Goal: Task Accomplishment & Management: Use online tool/utility

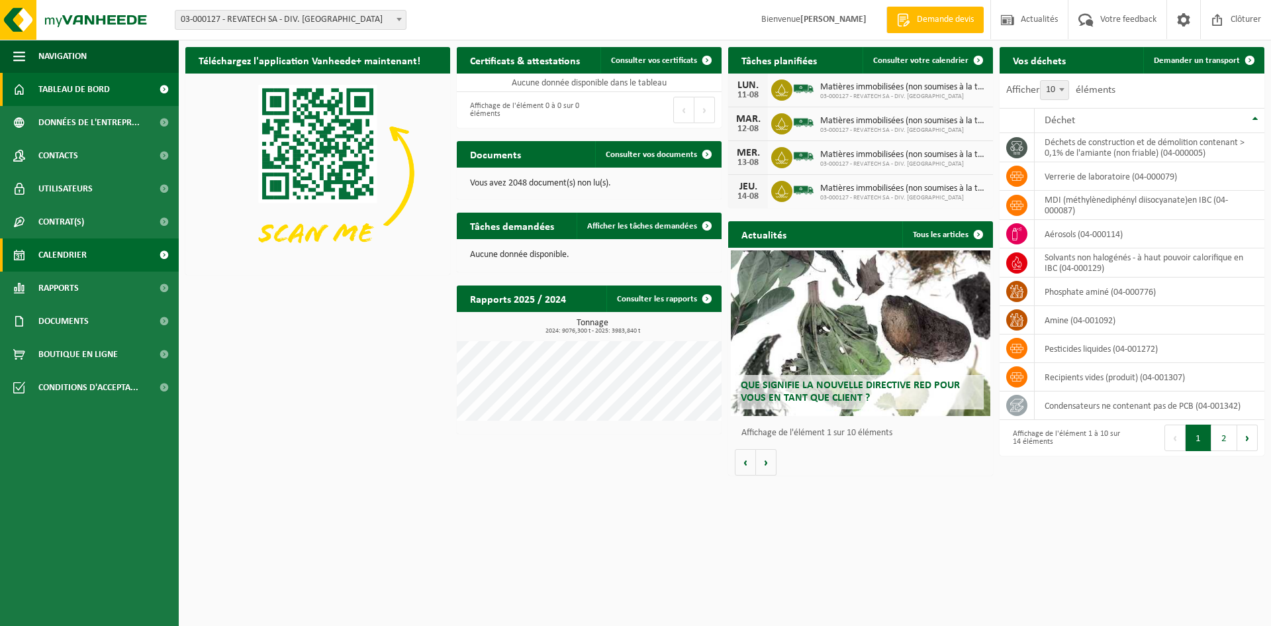
click at [78, 254] on span "Calendrier" at bounding box center [62, 254] width 48 height 33
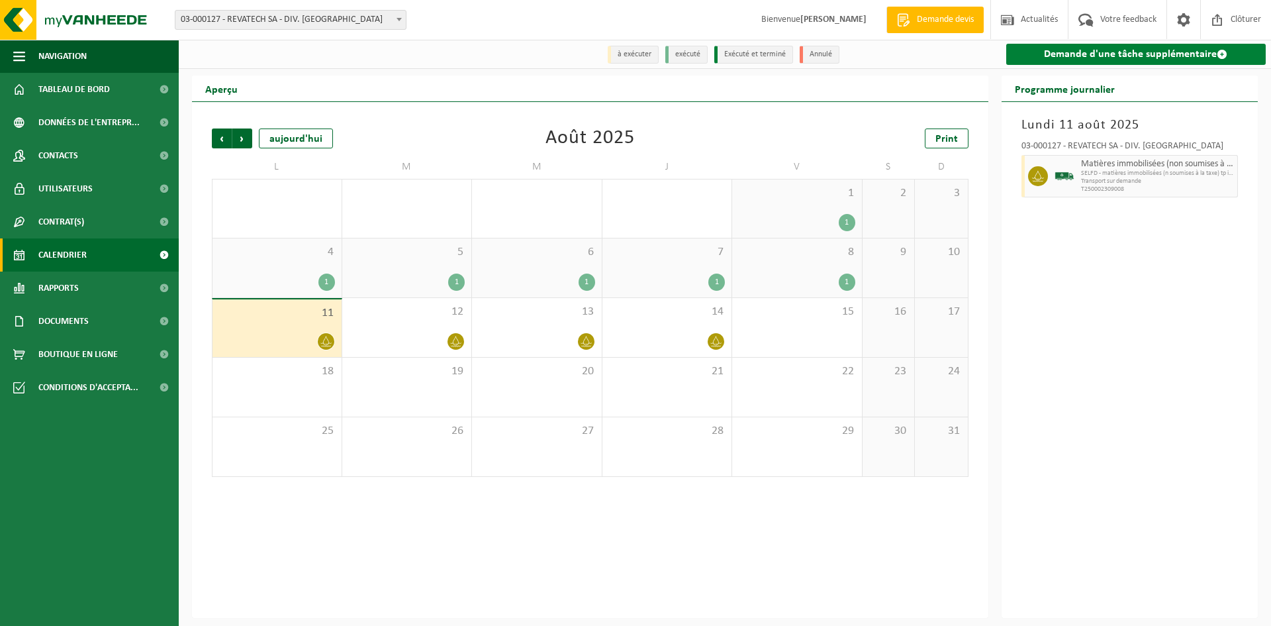
click at [1097, 54] on link "Demande d'une tâche supplémentaire" at bounding box center [1136, 54] width 260 height 21
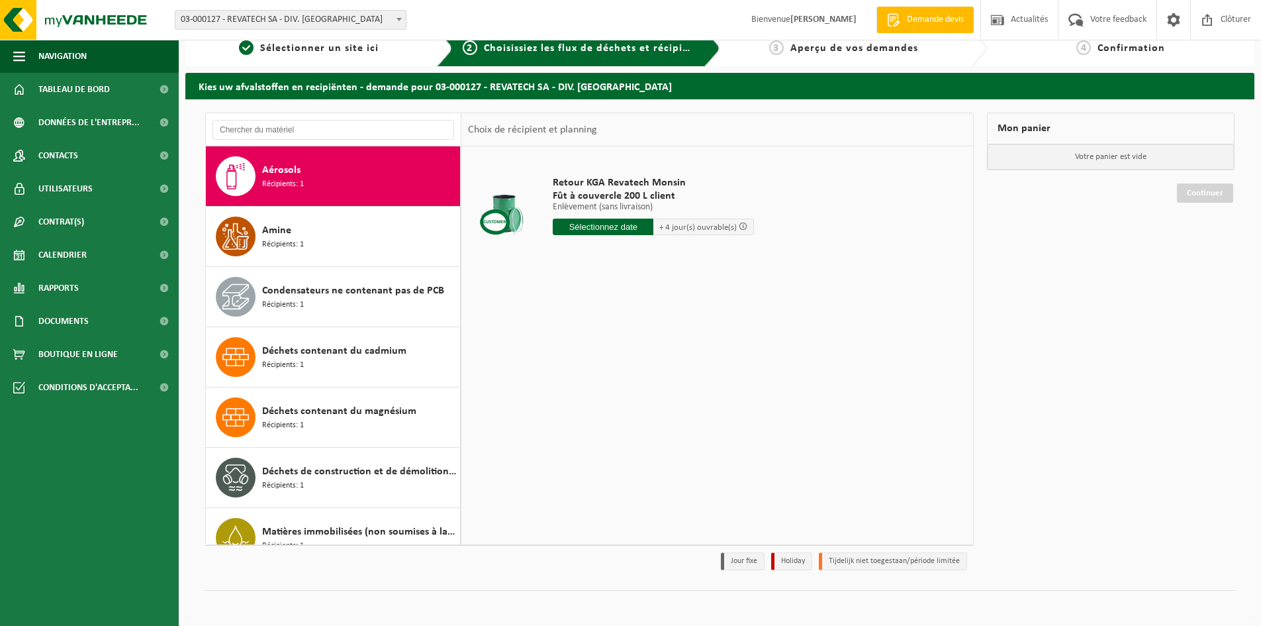
scroll to position [21, 0]
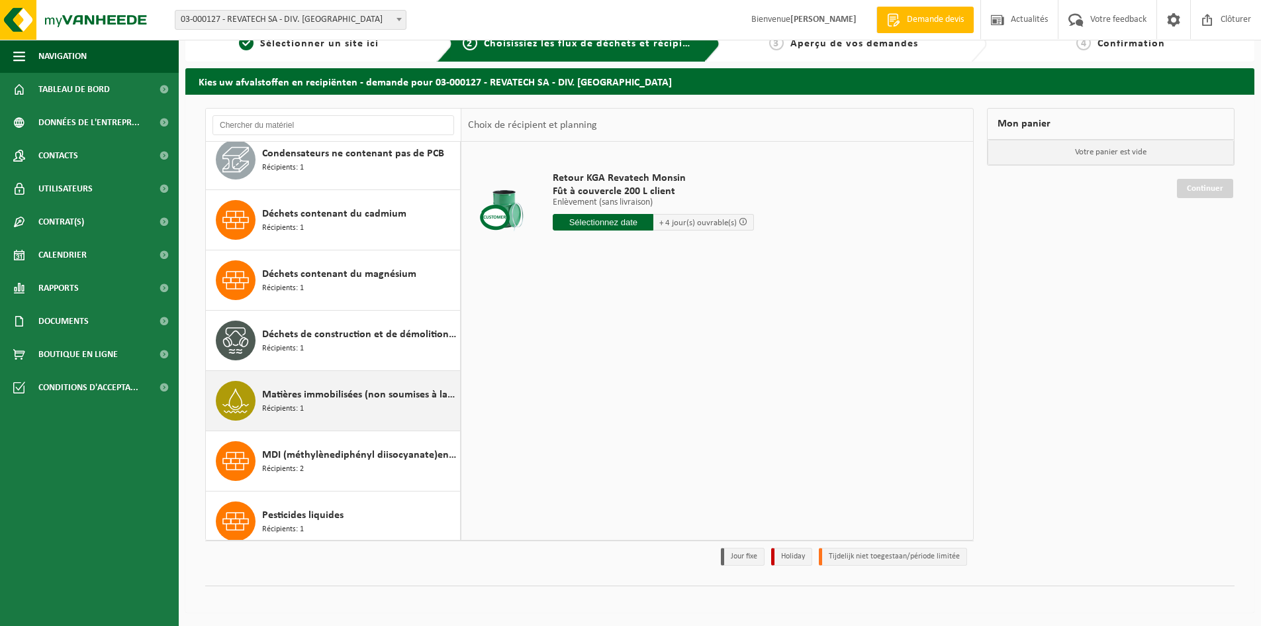
click at [336, 400] on span "Matières immobilisées (non soumises à la taxe)" at bounding box center [359, 395] width 195 height 16
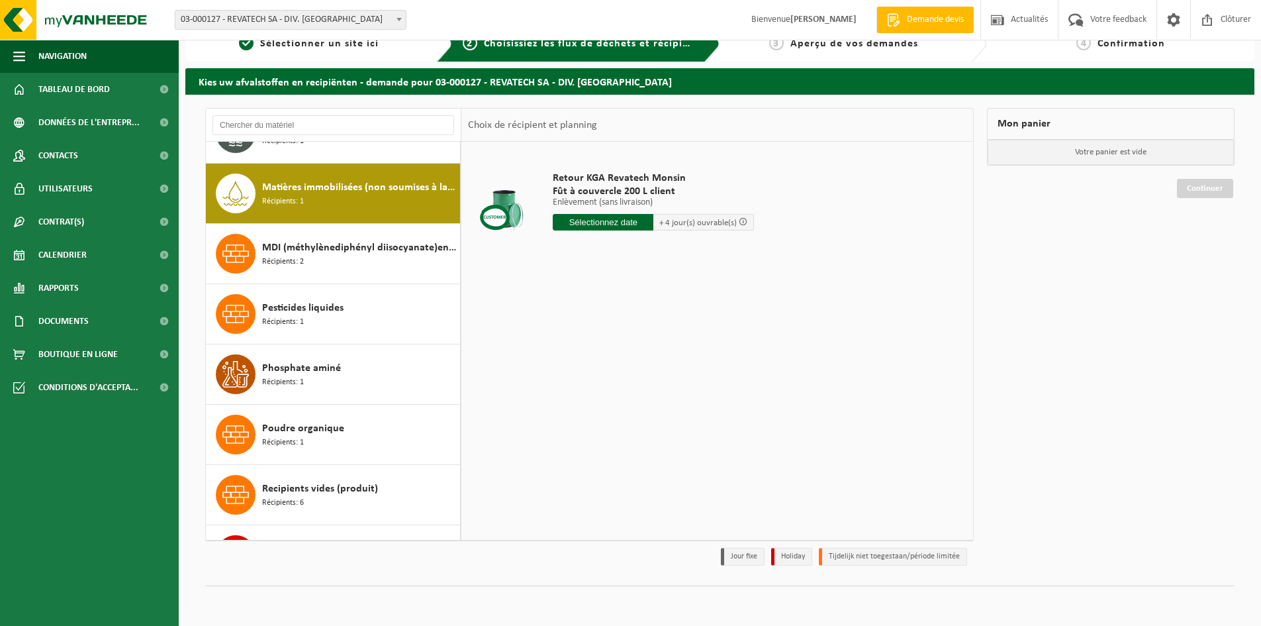
scroll to position [361, 0]
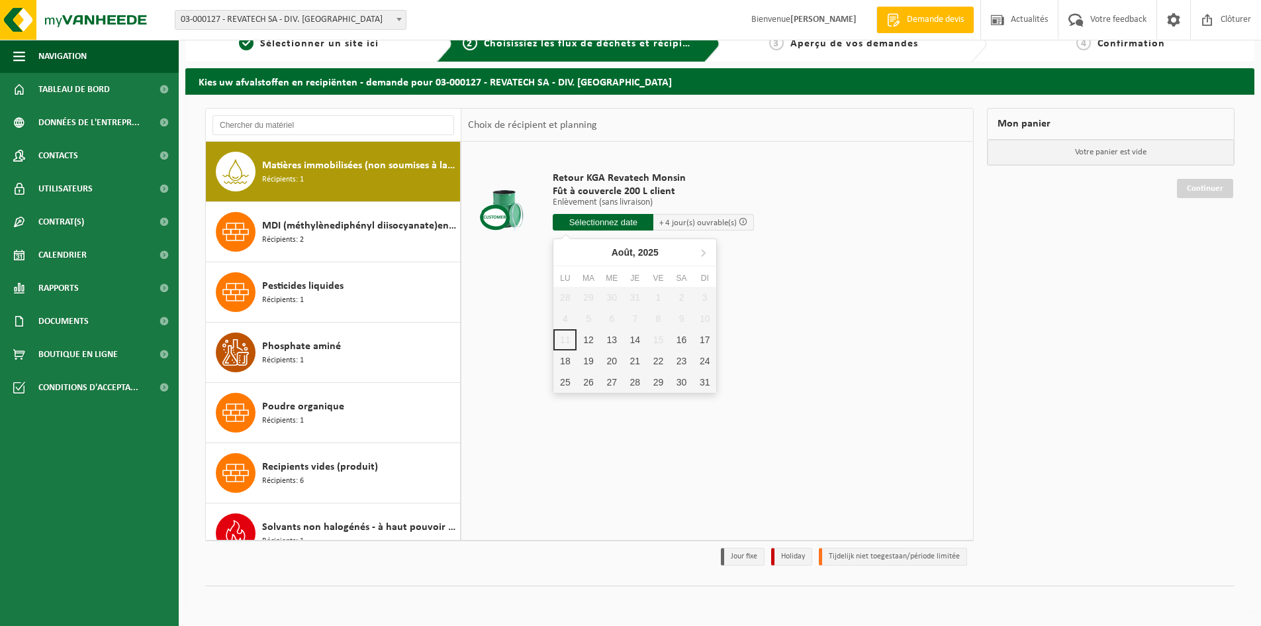
click at [632, 223] on input "text" at bounding box center [603, 222] width 101 height 17
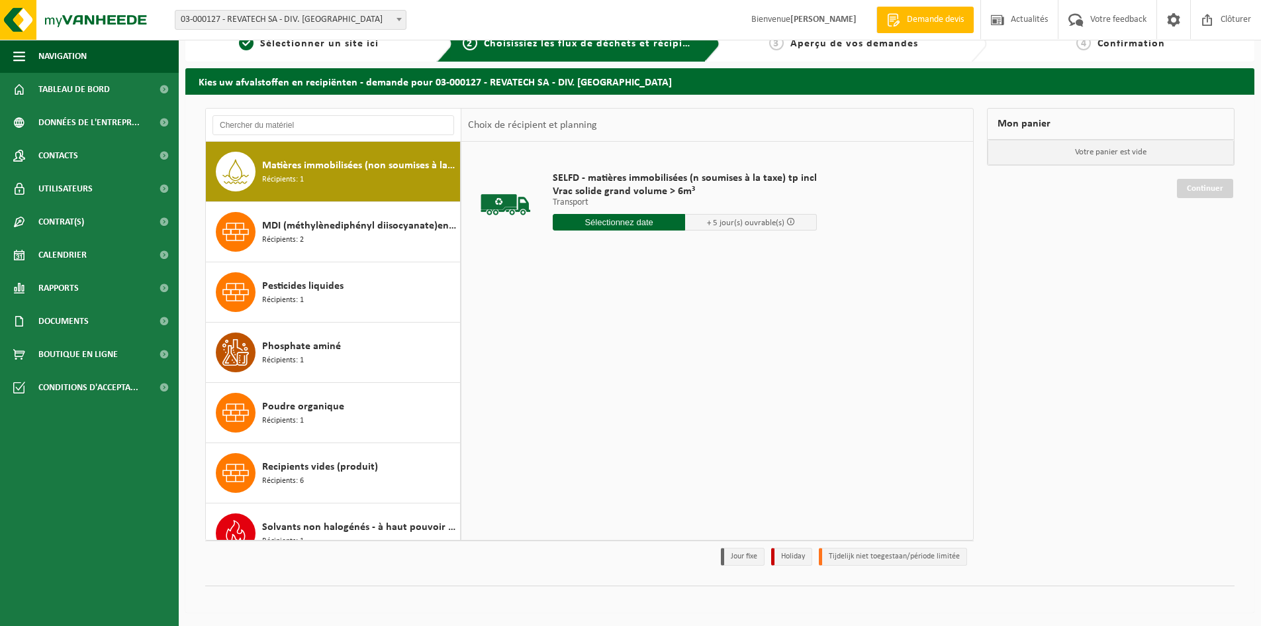
click at [662, 222] on input "text" at bounding box center [619, 222] width 132 height 17
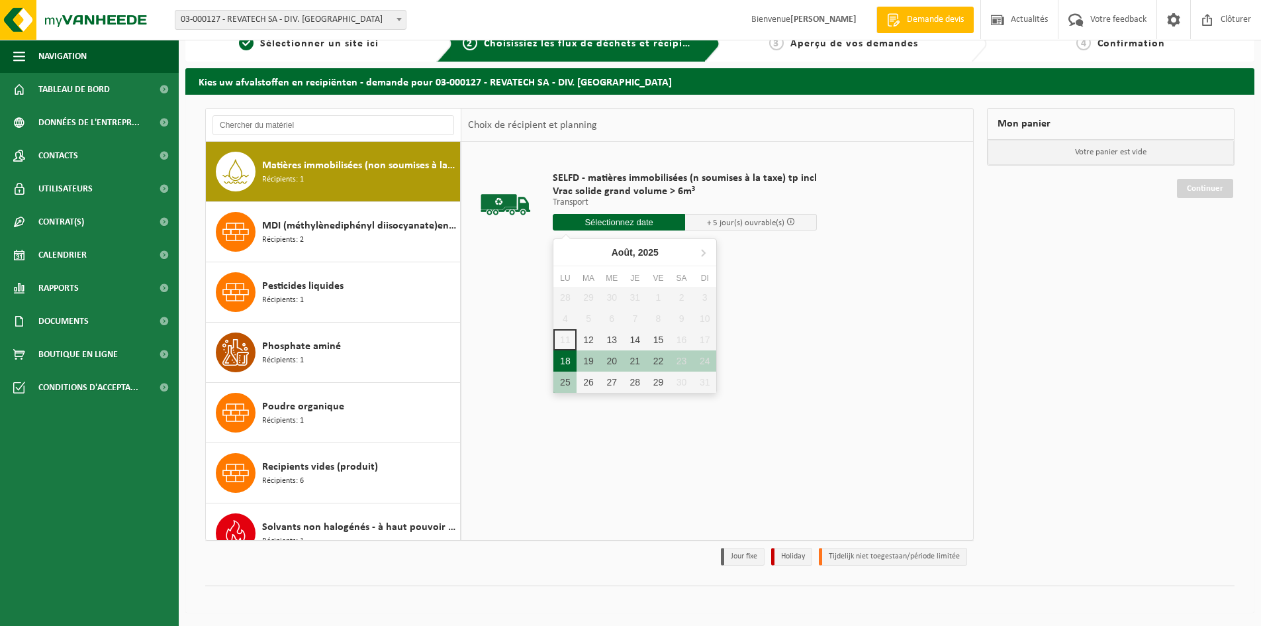
click at [569, 359] on div "18" at bounding box center [564, 360] width 23 height 21
type input "à partir de 2025-08-18"
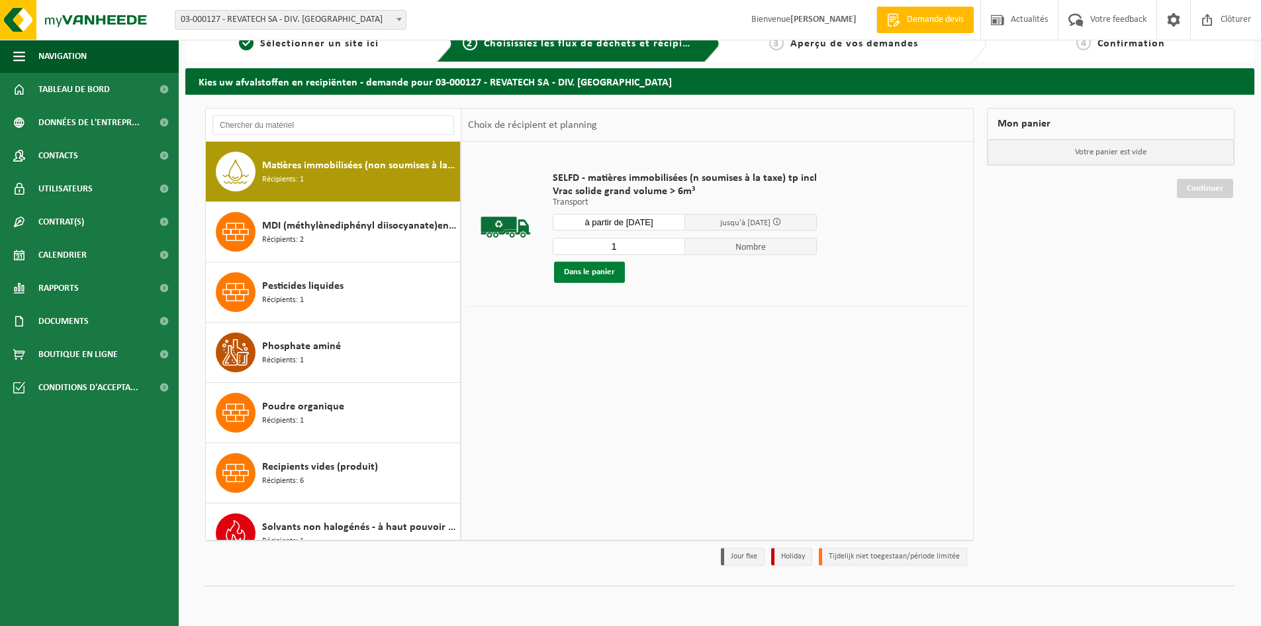
click at [600, 272] on button "Dans le panier" at bounding box center [589, 271] width 71 height 21
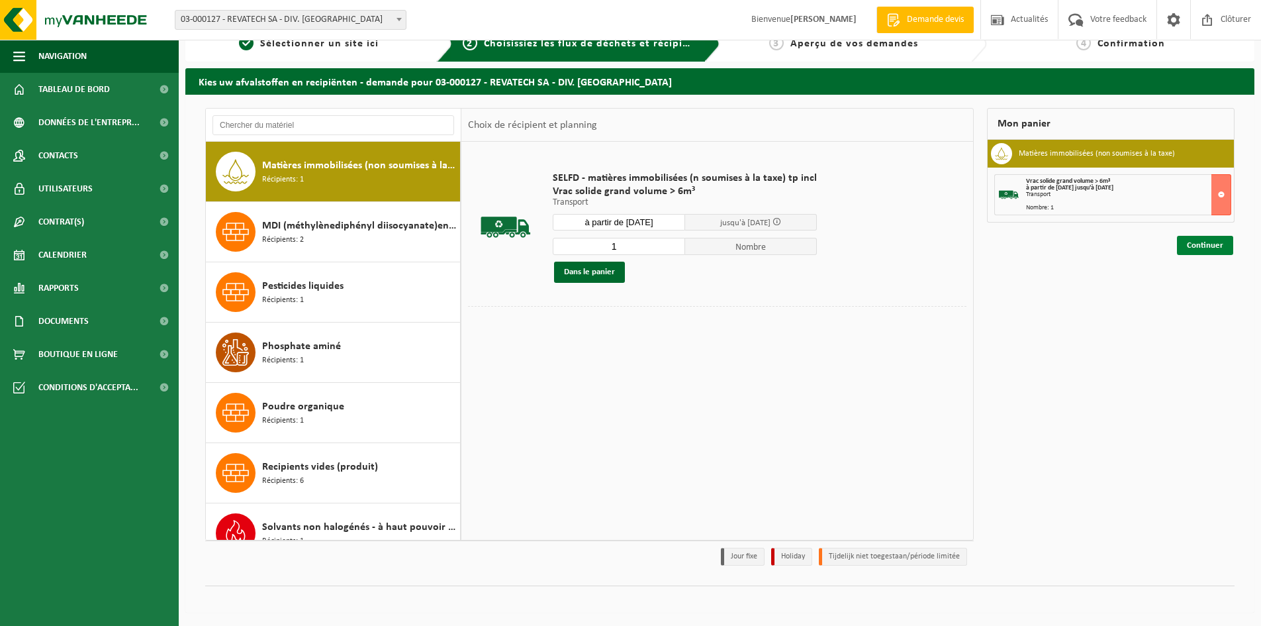
click at [1198, 249] on link "Continuer" at bounding box center [1205, 245] width 56 height 19
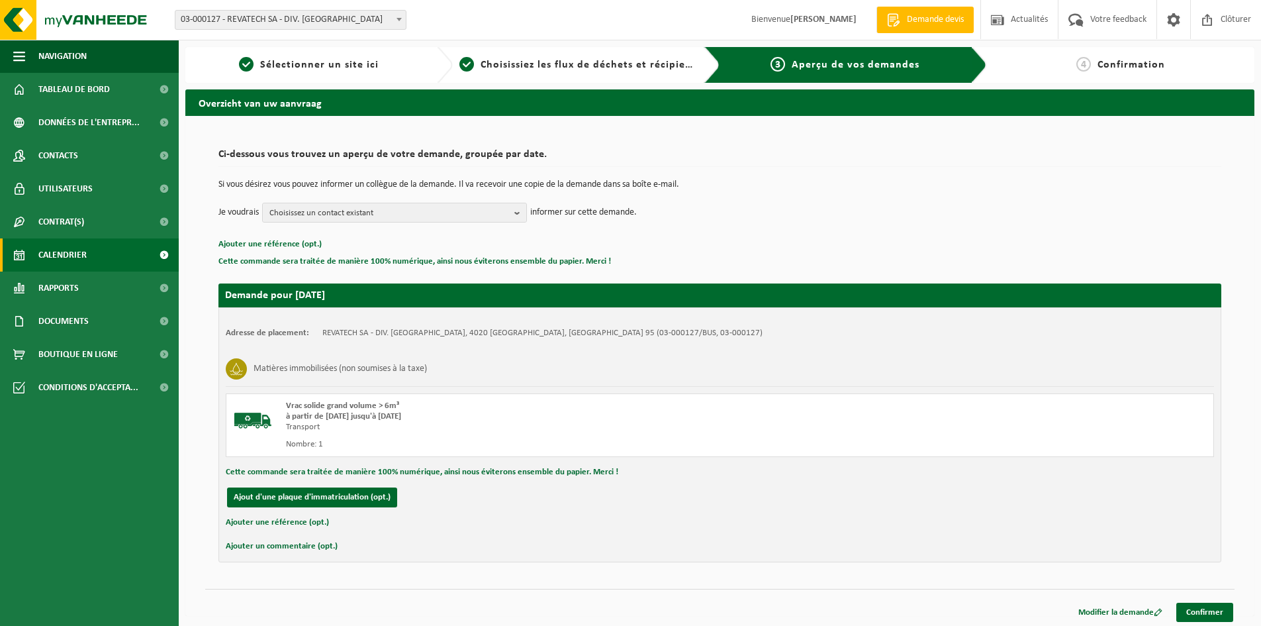
click at [72, 252] on span "Calendrier" at bounding box center [62, 254] width 48 height 33
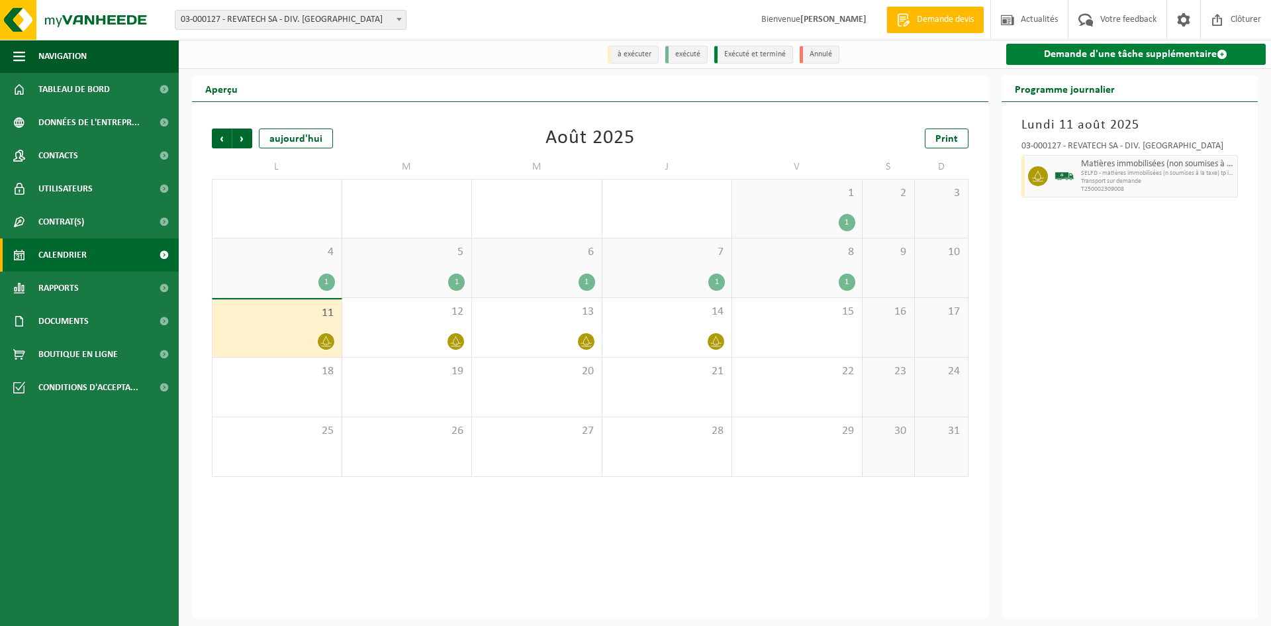
click at [1113, 53] on link "Demande d'une tâche supplémentaire" at bounding box center [1136, 54] width 260 height 21
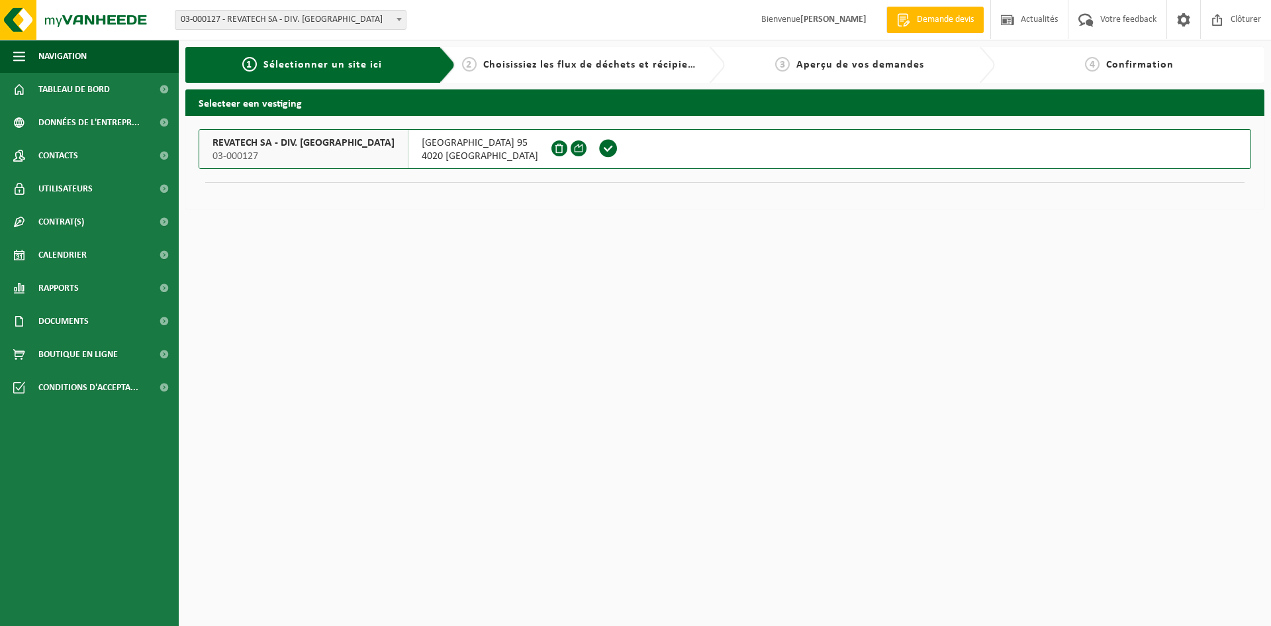
click at [598, 148] on span at bounding box center [608, 148] width 20 height 20
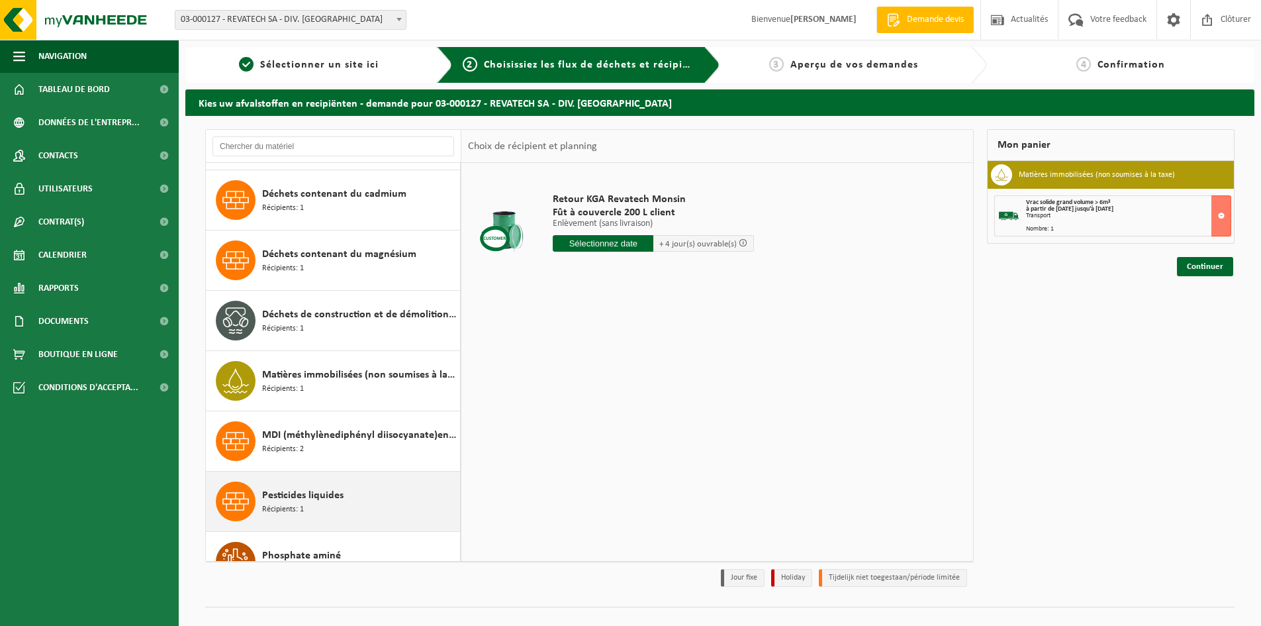
scroll to position [199, 0]
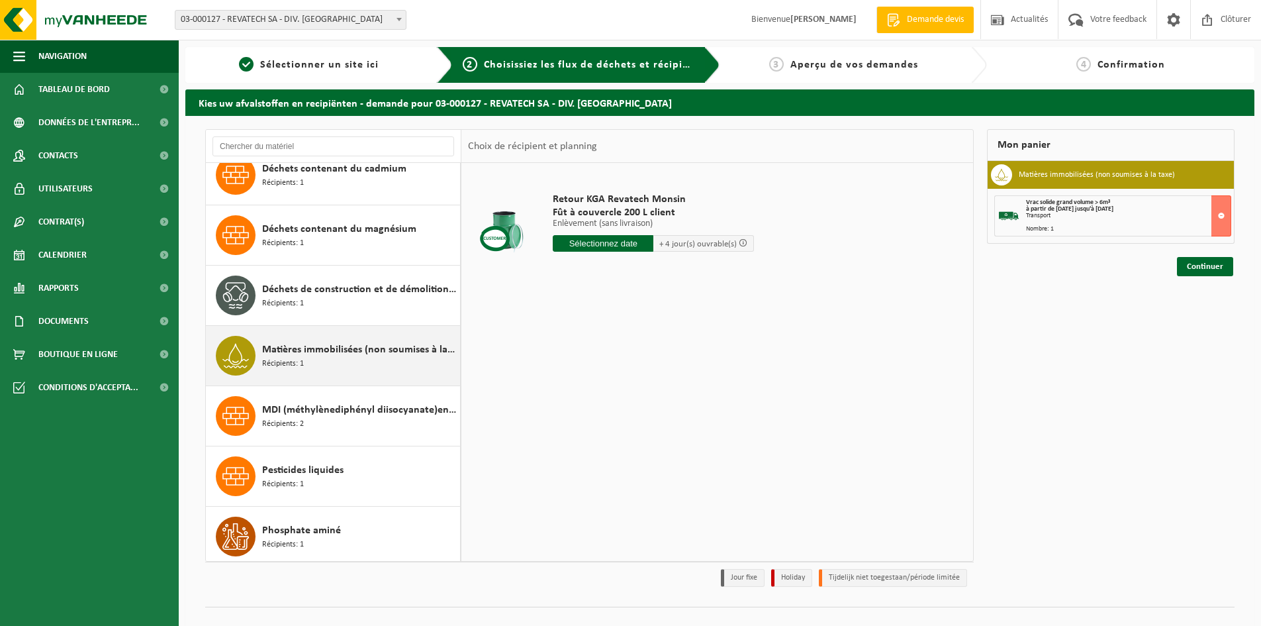
click at [381, 351] on span "Matières immobilisées (non soumises à la taxe)" at bounding box center [359, 350] width 195 height 16
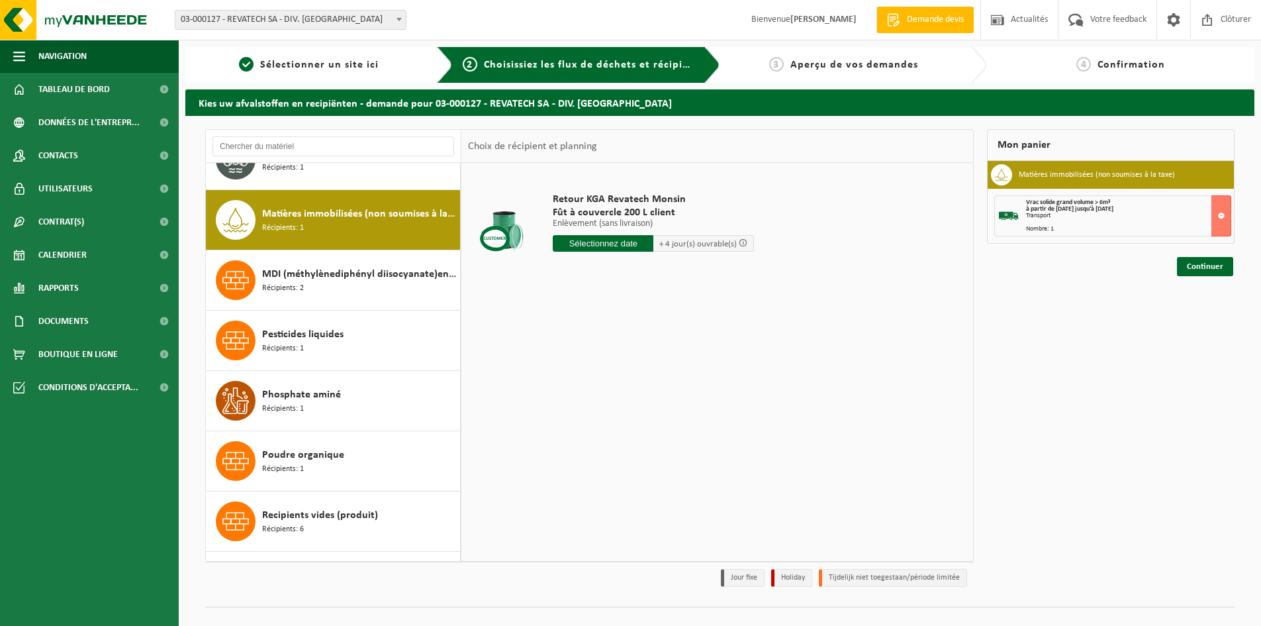
scroll to position [361, 0]
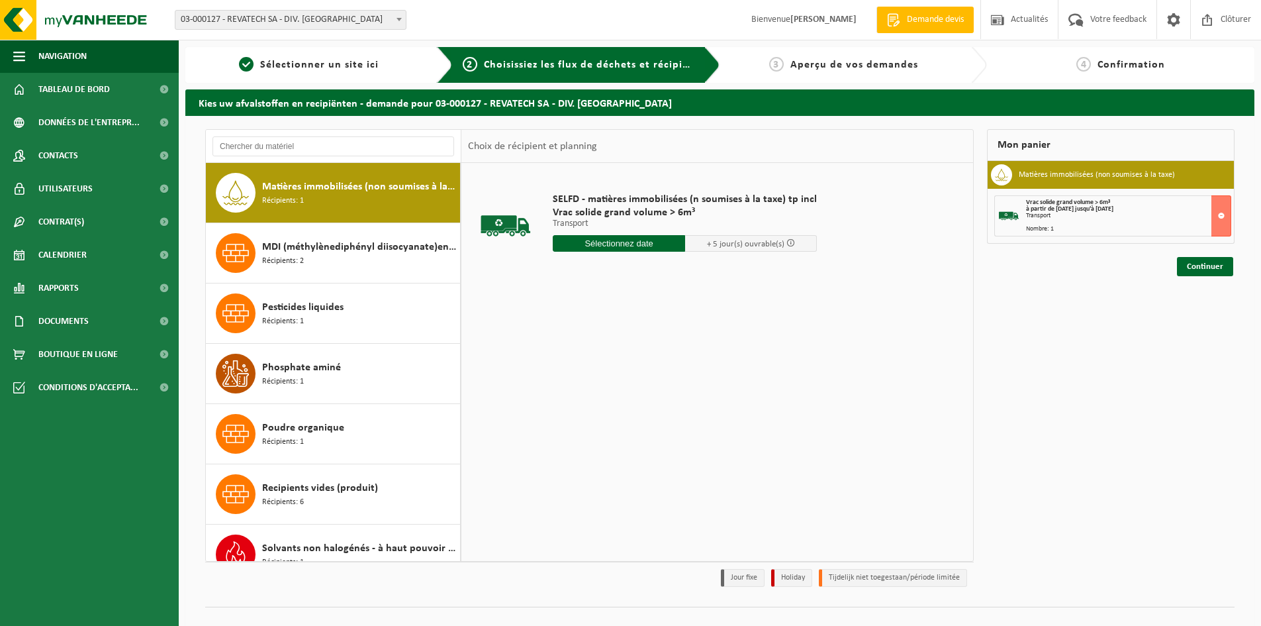
click at [676, 244] on input "text" at bounding box center [619, 243] width 132 height 17
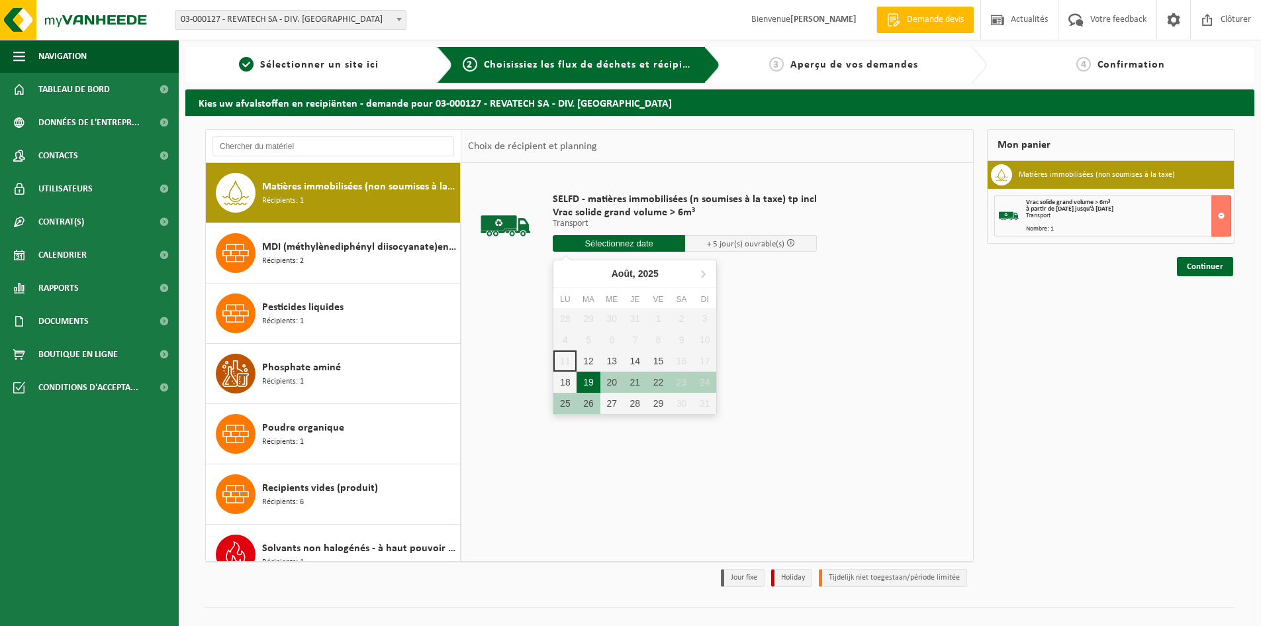
click at [593, 377] on div "19" at bounding box center [588, 381] width 23 height 21
type input "à partir de 2025-08-19"
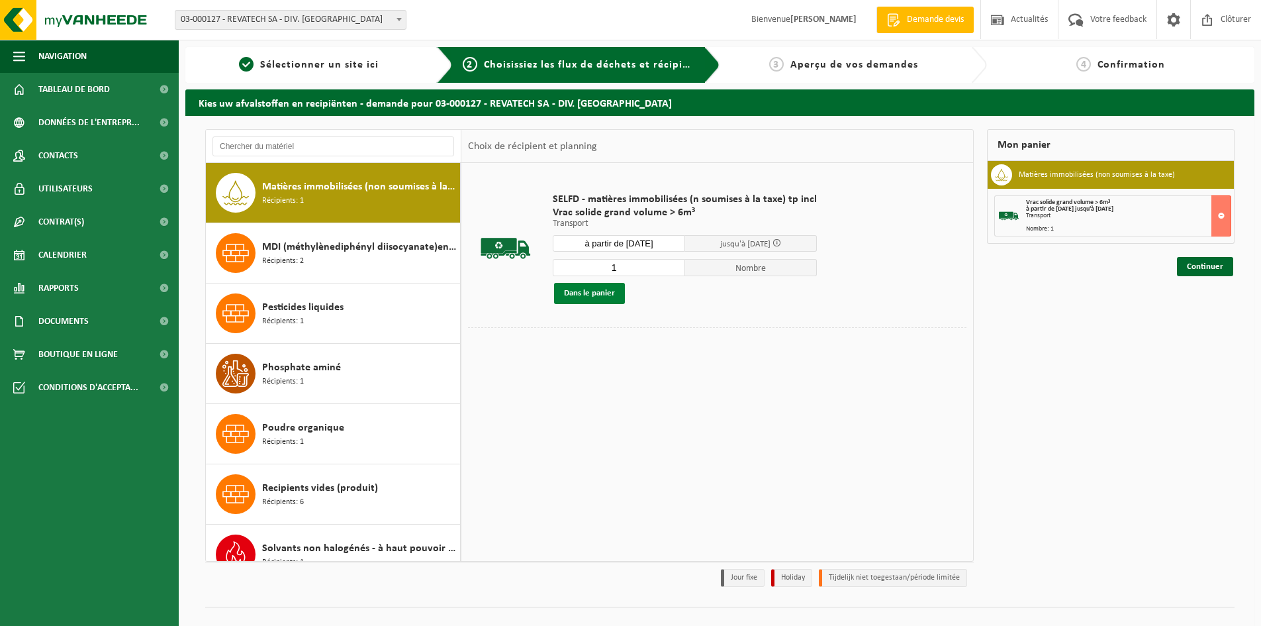
click at [615, 295] on button "Dans le panier" at bounding box center [589, 293] width 71 height 21
click at [1198, 318] on link "Continuer" at bounding box center [1205, 314] width 56 height 19
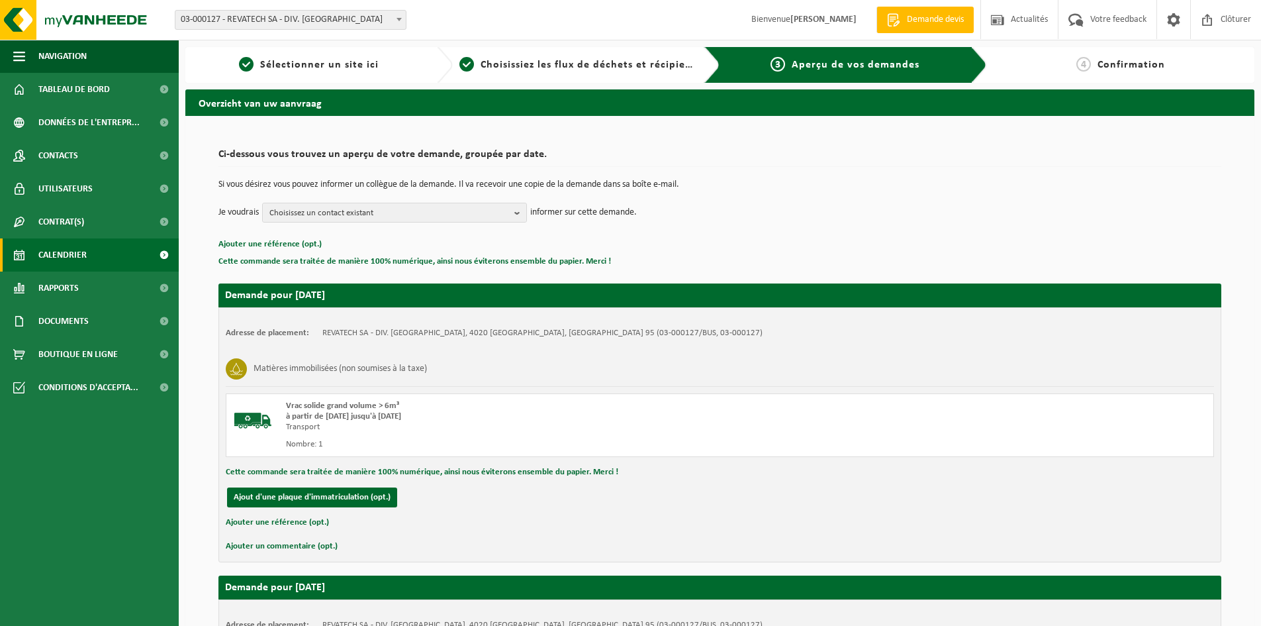
click at [67, 253] on span "Calendrier" at bounding box center [62, 254] width 48 height 33
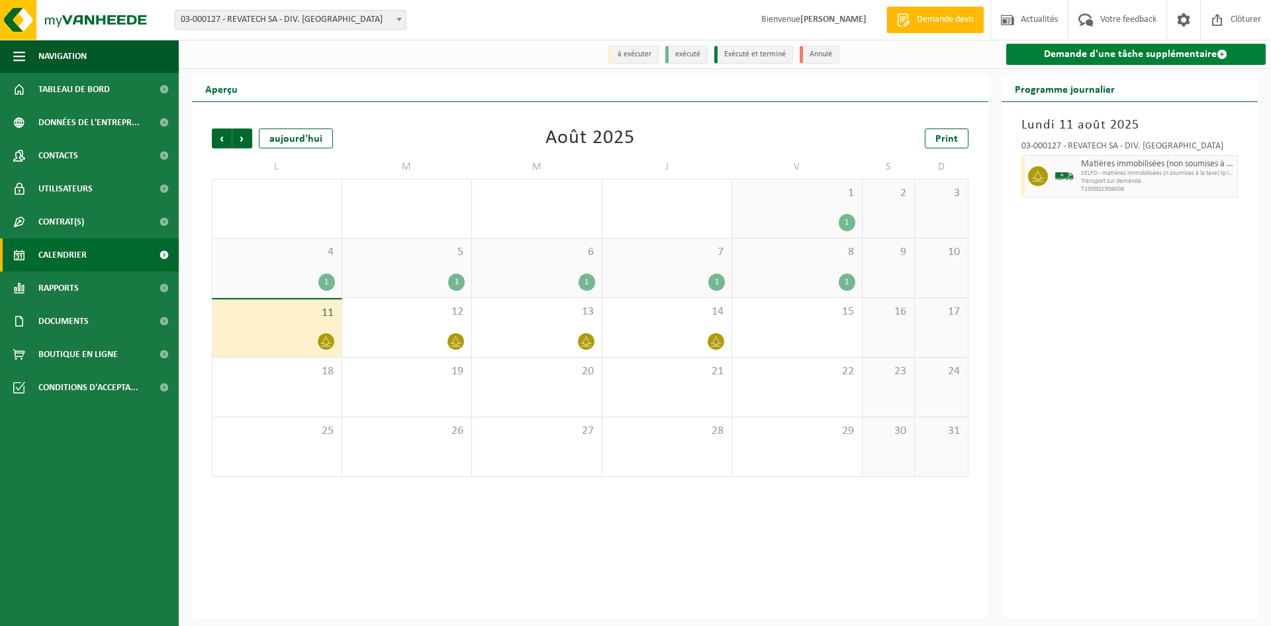
click at [1125, 56] on link "Demande d'une tâche supplémentaire" at bounding box center [1136, 54] width 260 height 21
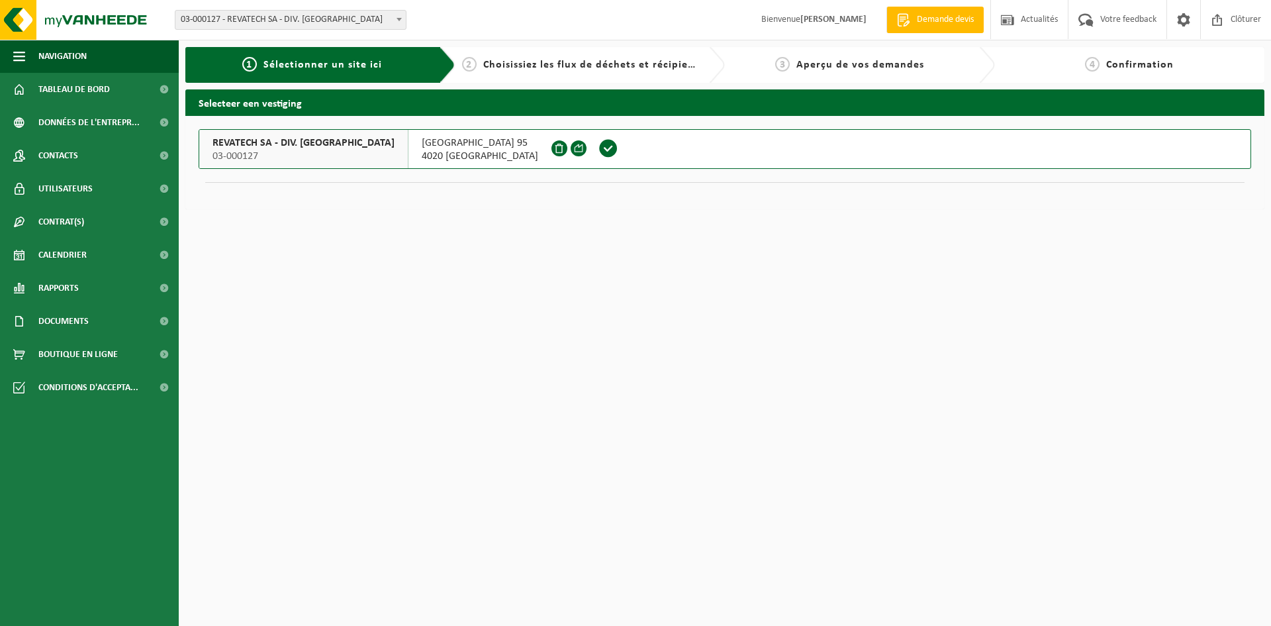
click at [598, 144] on span at bounding box center [608, 148] width 20 height 20
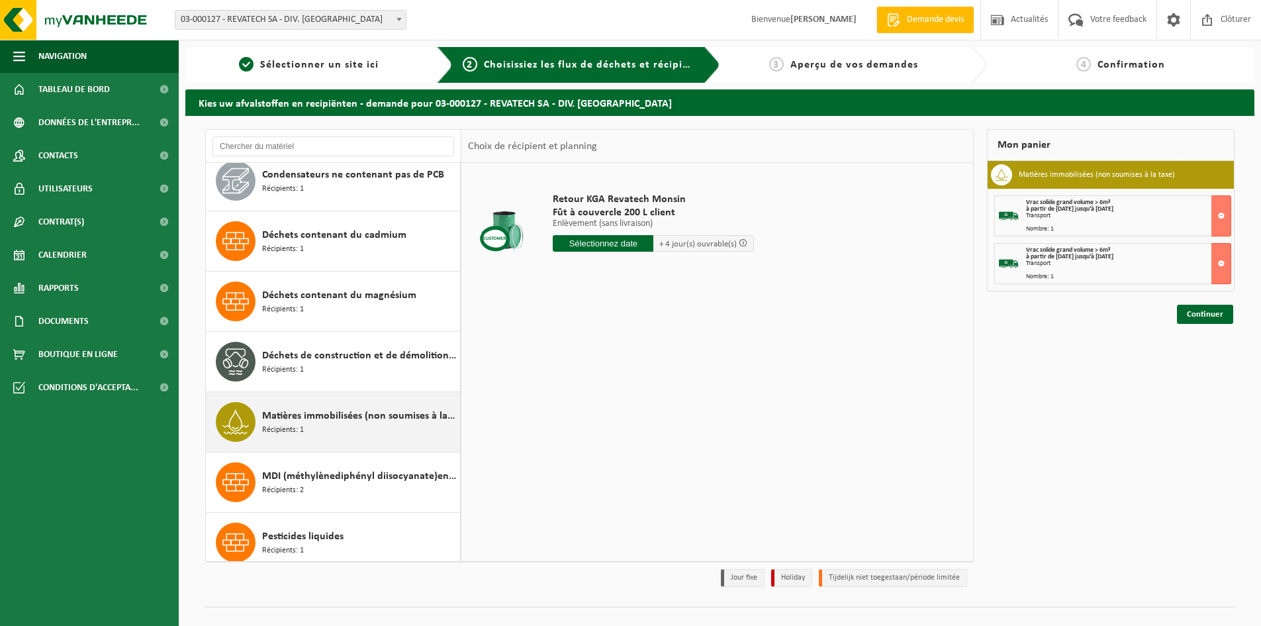
click at [356, 422] on span "Matières immobilisées (non soumises à la taxe)" at bounding box center [359, 416] width 195 height 16
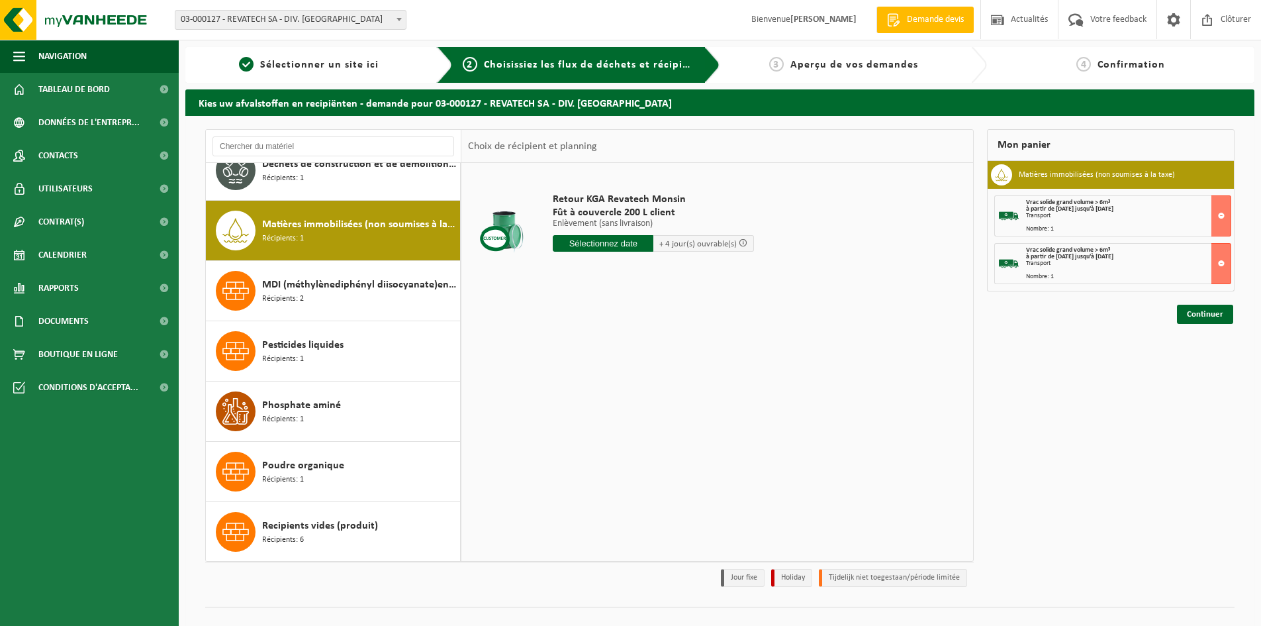
scroll to position [361, 0]
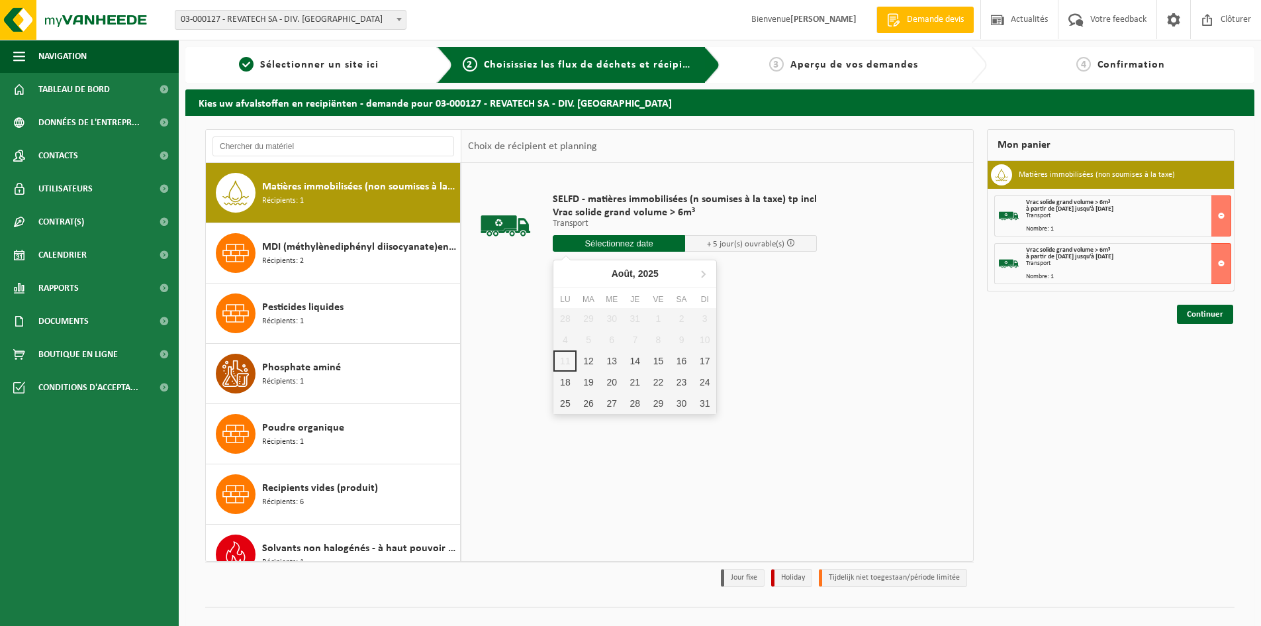
click at [659, 245] on input "text" at bounding box center [619, 243] width 132 height 17
click at [611, 380] on div "20" at bounding box center [611, 381] width 23 height 21
type input "à partir de 2025-08-20"
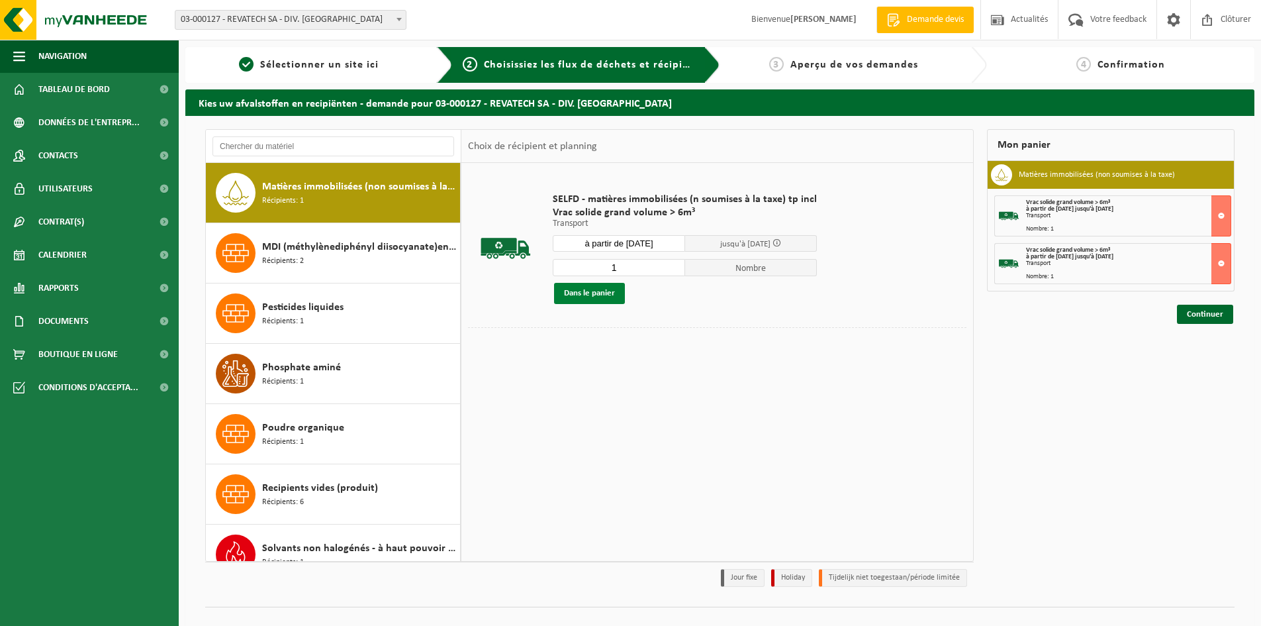
click at [602, 291] on button "Dans le panier" at bounding box center [589, 293] width 71 height 21
click at [1188, 359] on link "Continuer" at bounding box center [1205, 361] width 56 height 19
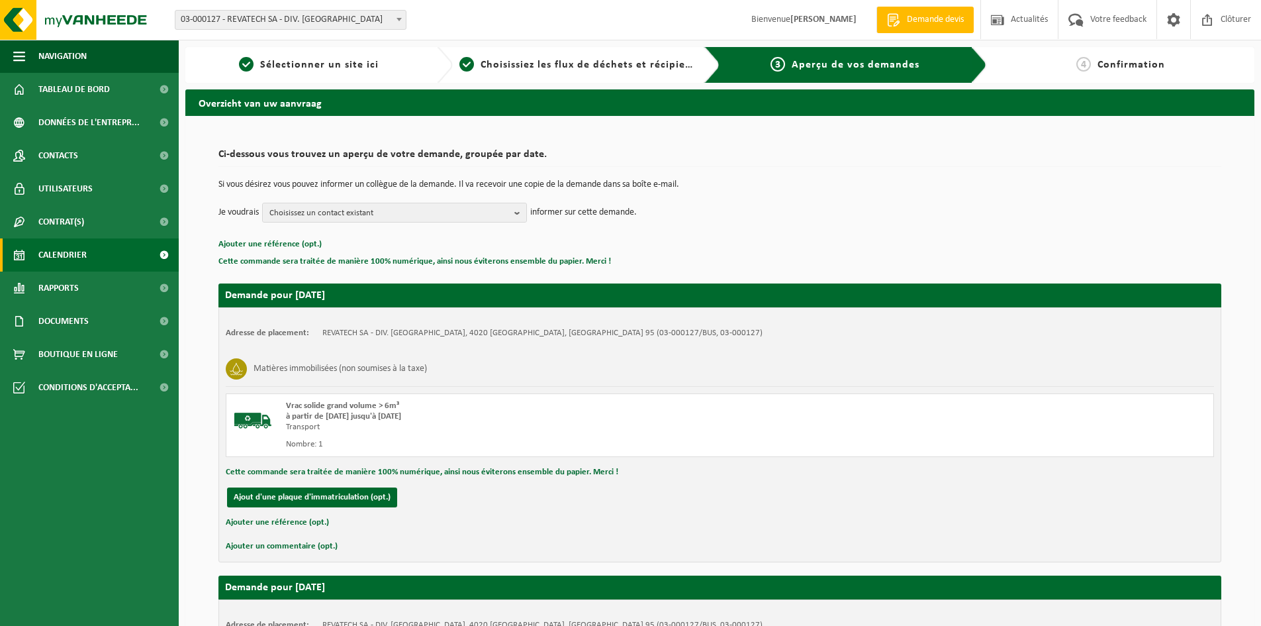
click at [76, 253] on span "Calendrier" at bounding box center [62, 254] width 48 height 33
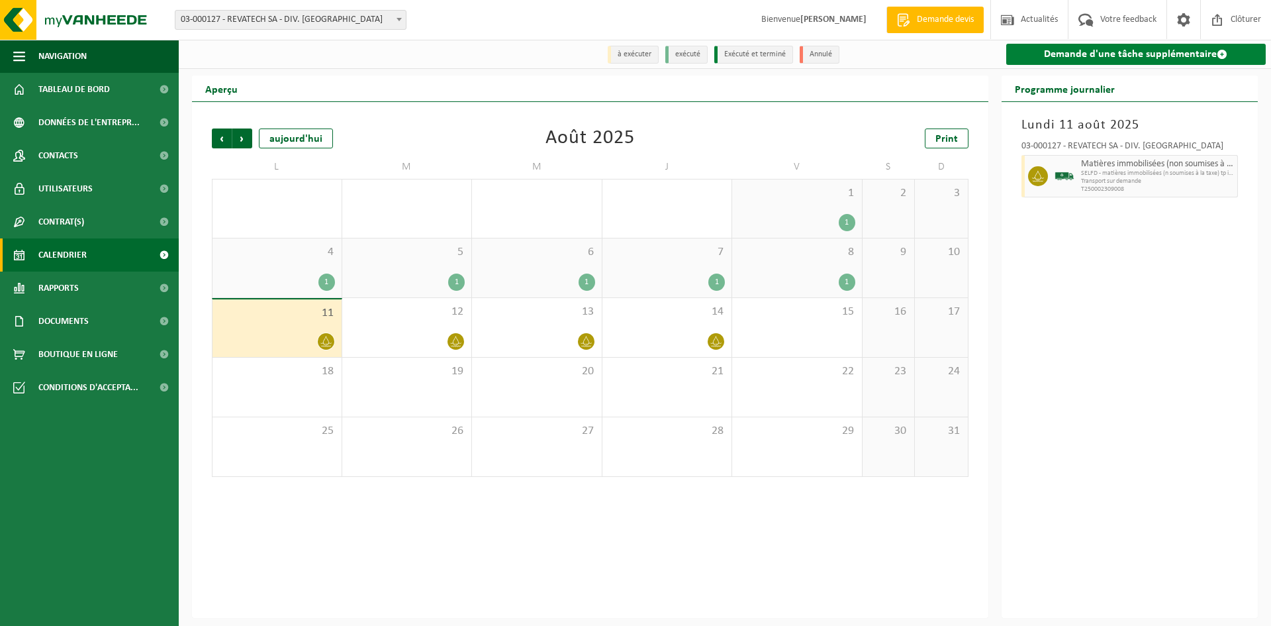
click at [1127, 56] on link "Demande d'une tâche supplémentaire" at bounding box center [1136, 54] width 260 height 21
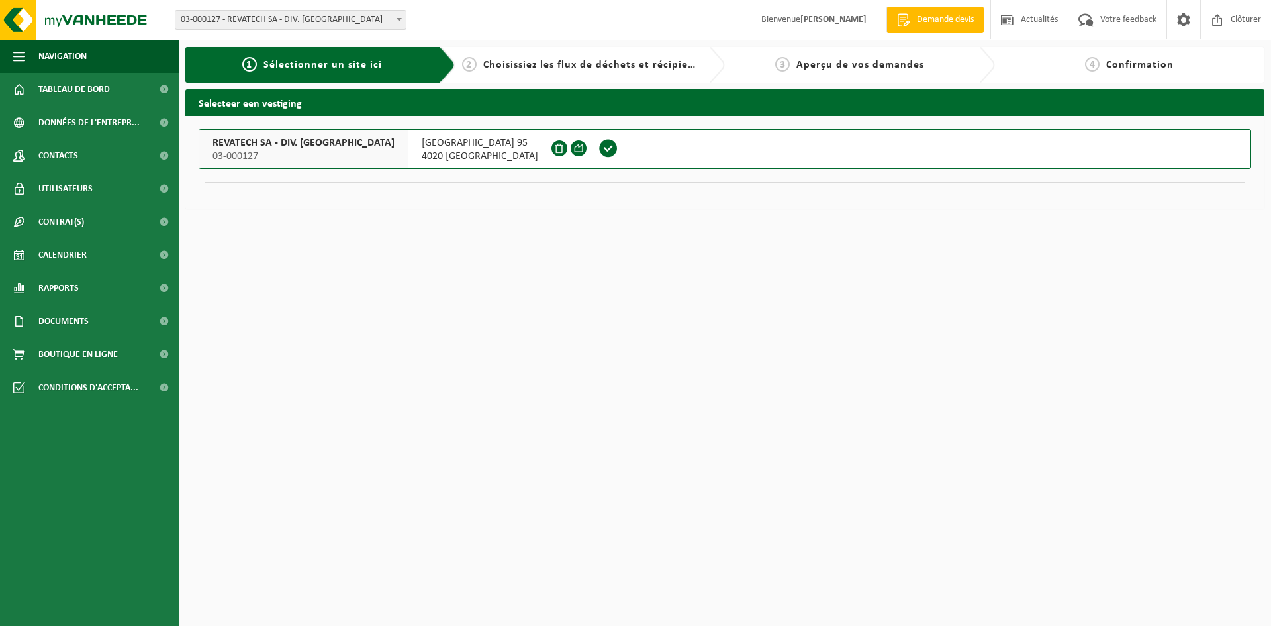
click at [598, 149] on span at bounding box center [608, 148] width 20 height 20
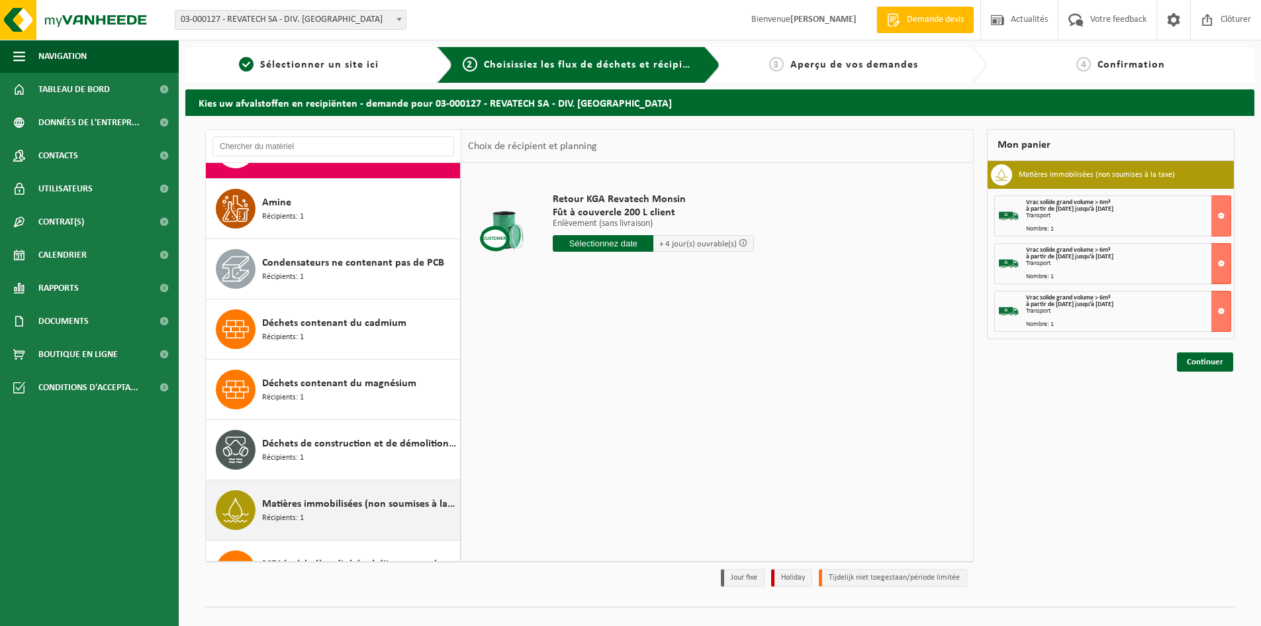
scroll to position [132, 0]
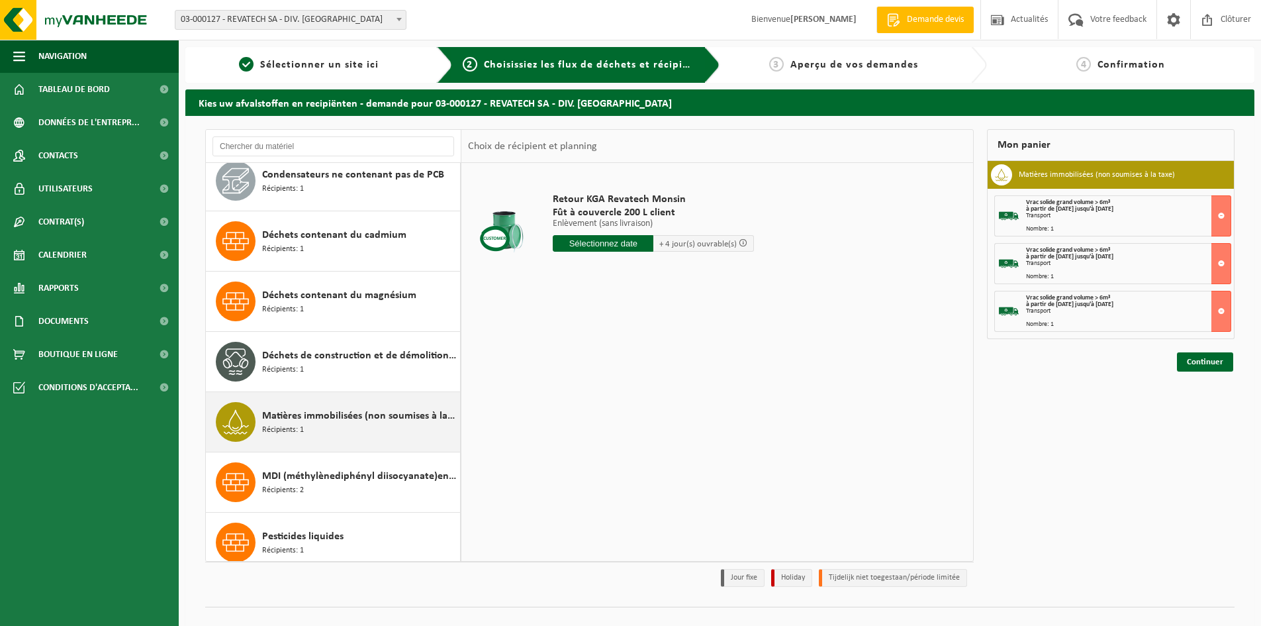
click at [375, 420] on span "Matières immobilisées (non soumises à la taxe)" at bounding box center [359, 416] width 195 height 16
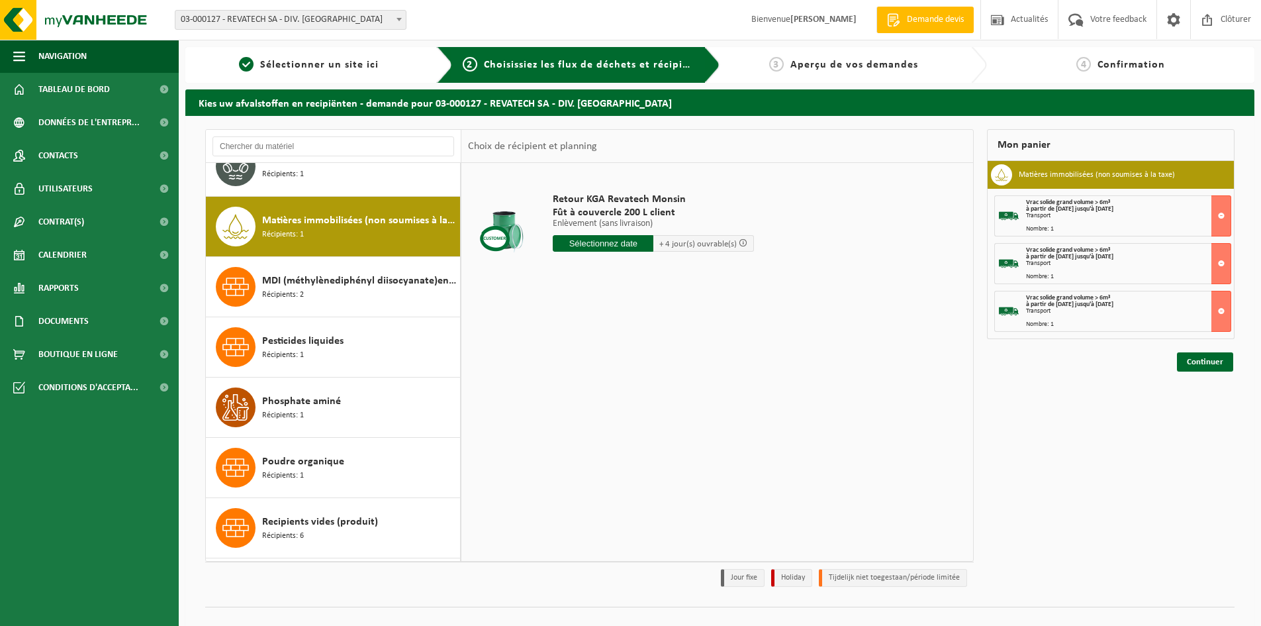
scroll to position [361, 0]
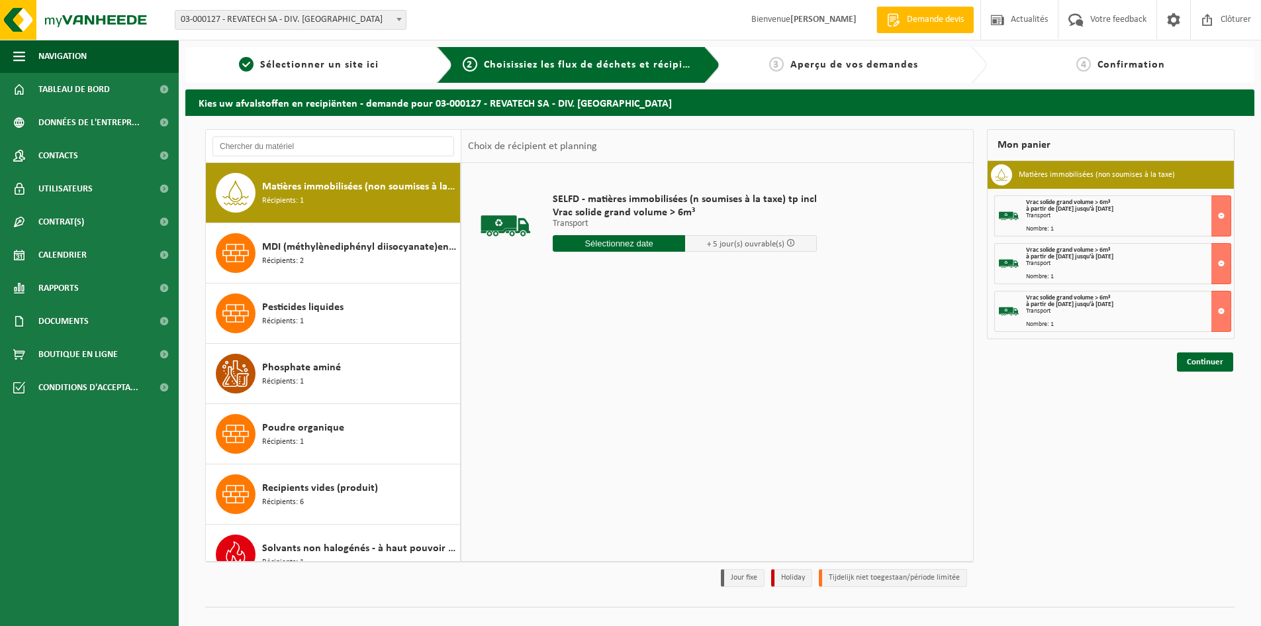
click at [641, 244] on input "text" at bounding box center [619, 243] width 132 height 17
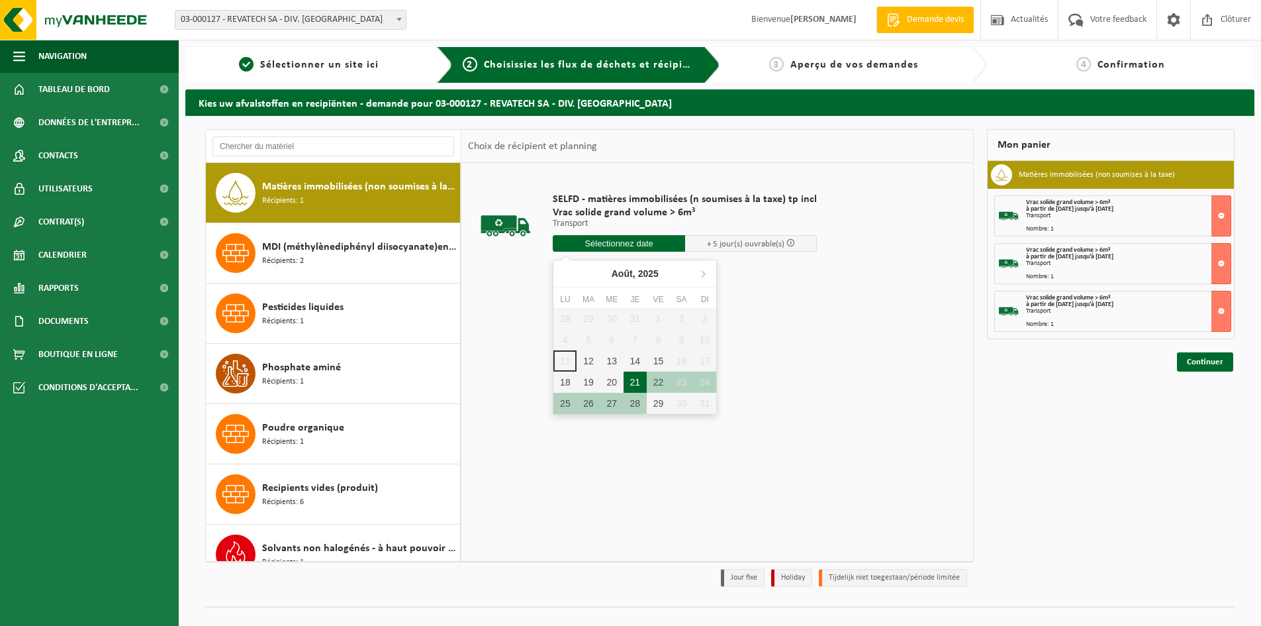
click at [640, 381] on div "21" at bounding box center [635, 381] width 23 height 21
type input "à partir de 2025-08-21"
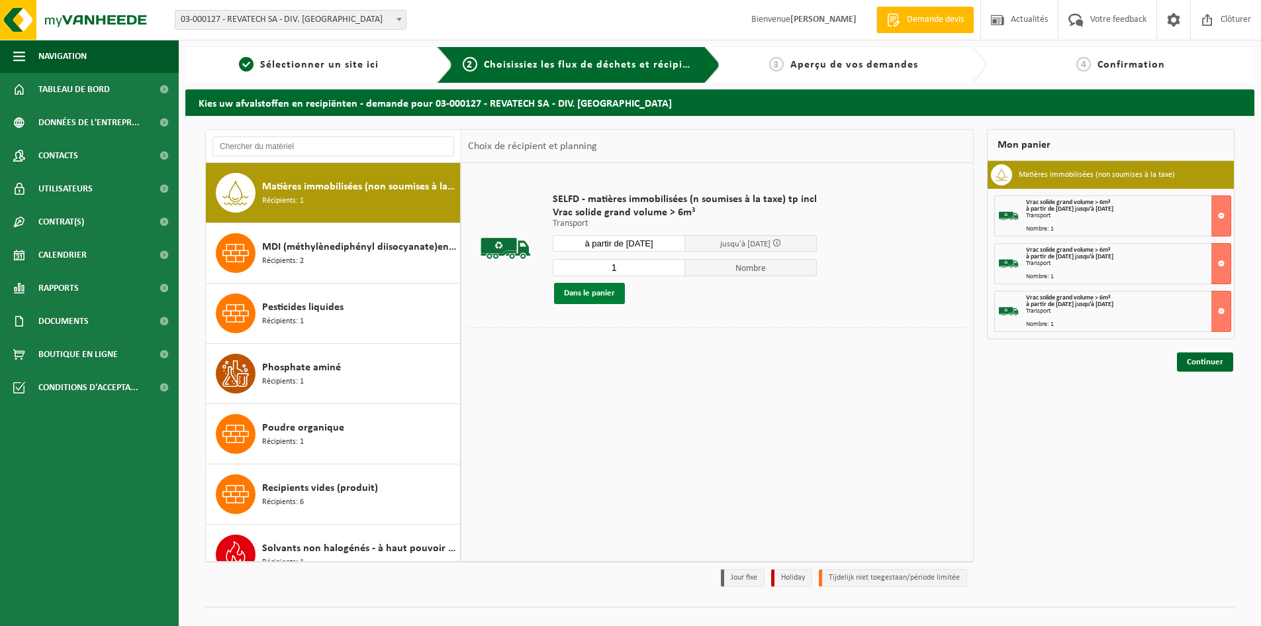
click at [600, 292] on button "Dans le panier" at bounding box center [589, 293] width 71 height 21
click at [1204, 410] on link "Continuer" at bounding box center [1205, 409] width 56 height 19
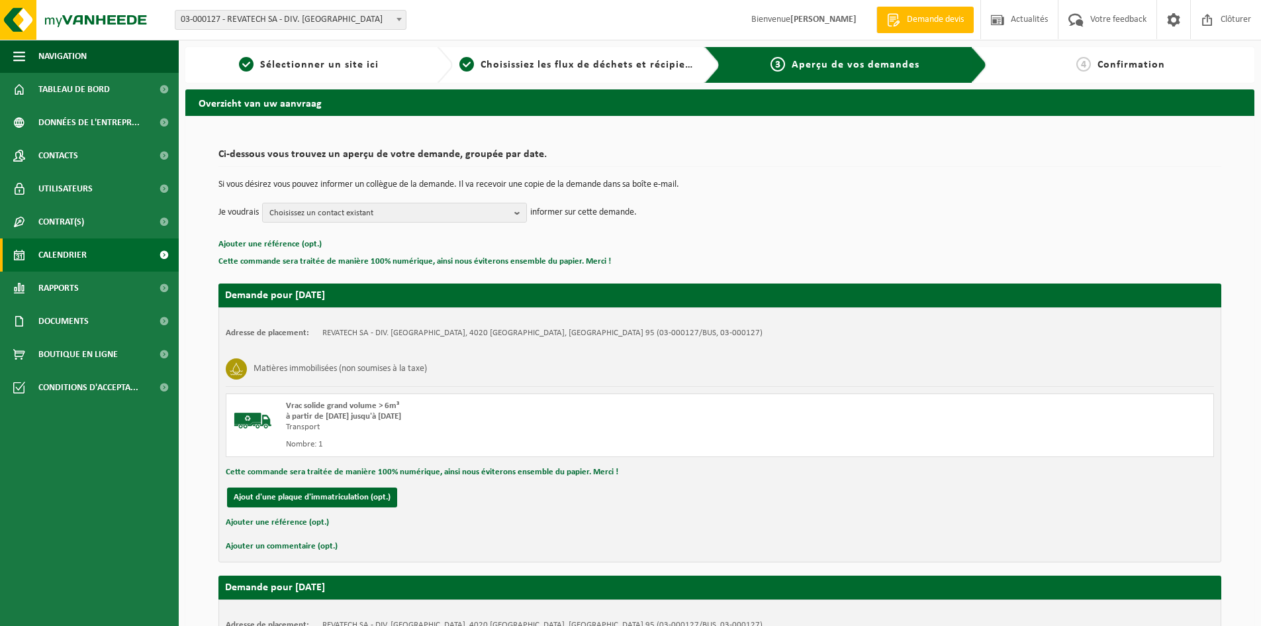
click at [75, 255] on span "Calendrier" at bounding box center [62, 254] width 48 height 33
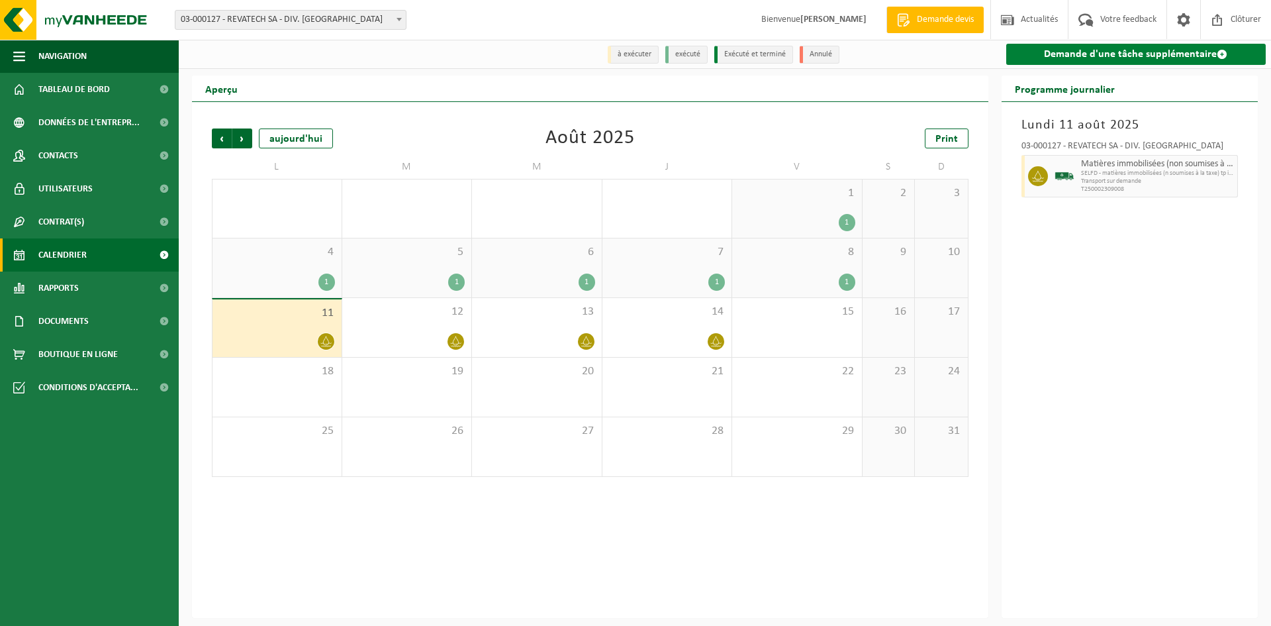
click at [1078, 56] on link "Demande d'une tâche supplémentaire" at bounding box center [1136, 54] width 260 height 21
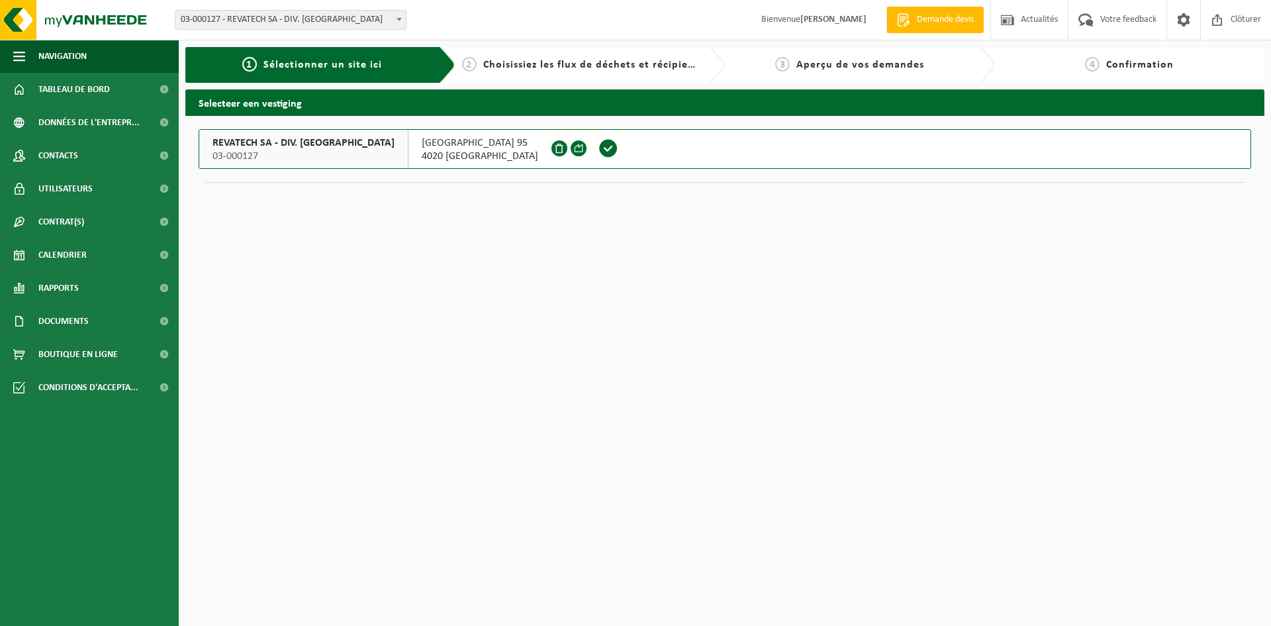
click at [598, 147] on span at bounding box center [608, 148] width 20 height 20
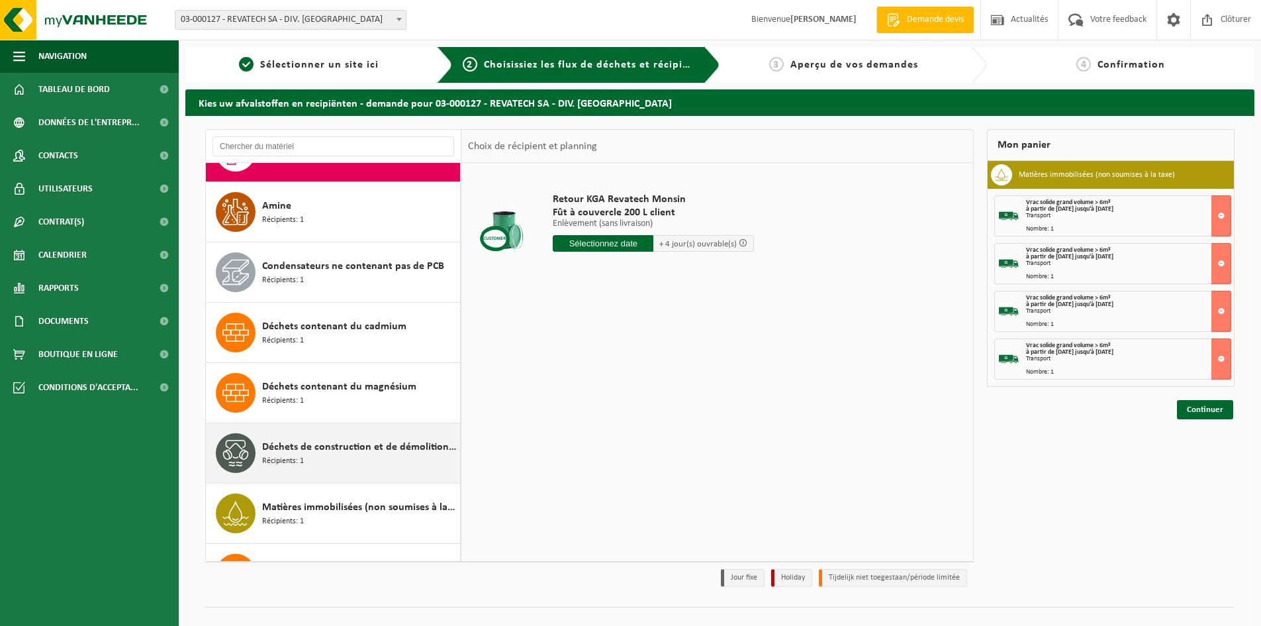
scroll to position [265, 0]
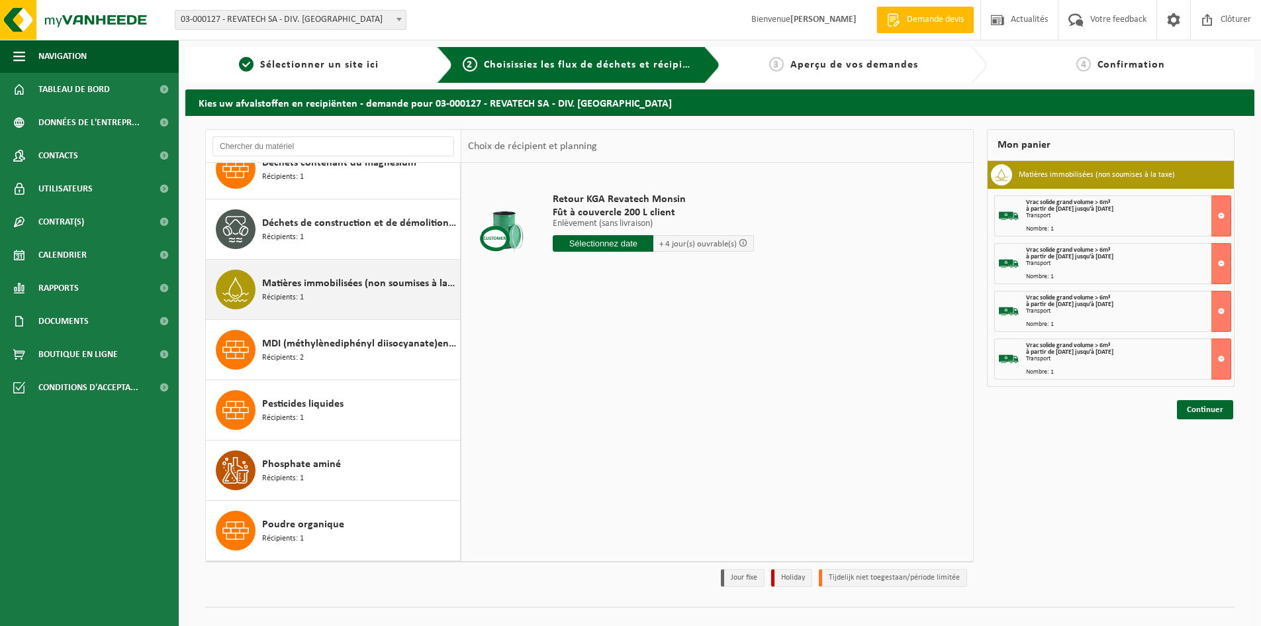
click at [369, 287] on span "Matières immobilisées (non soumises à la taxe)" at bounding box center [359, 283] width 195 height 16
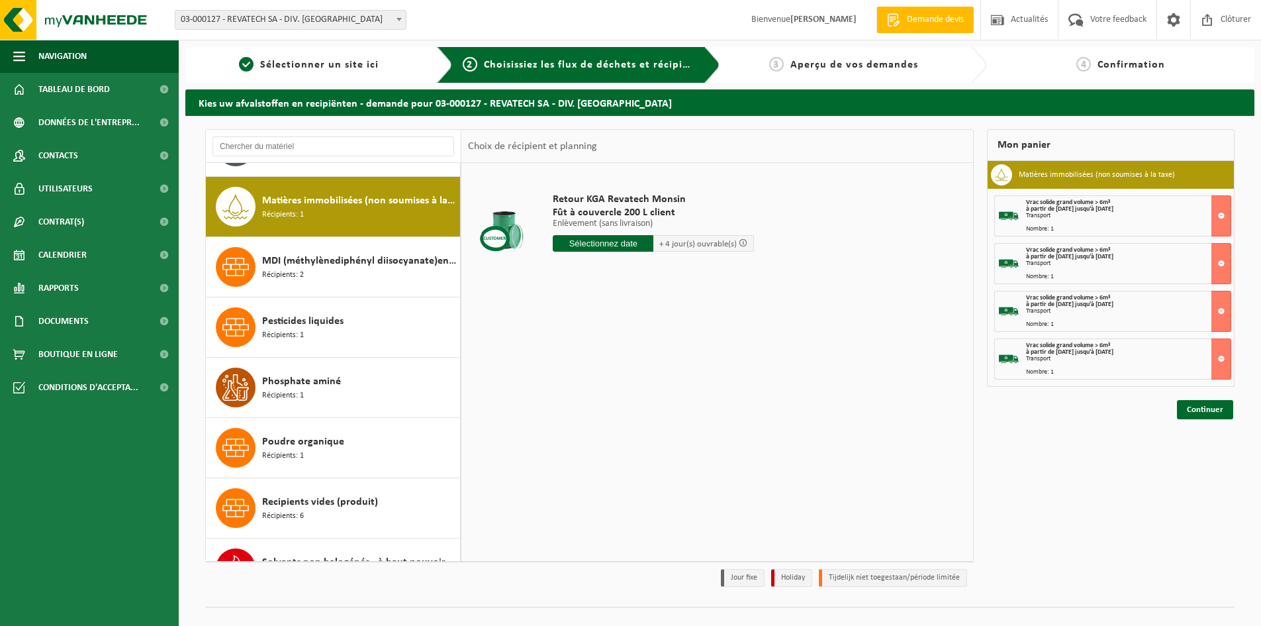
scroll to position [361, 0]
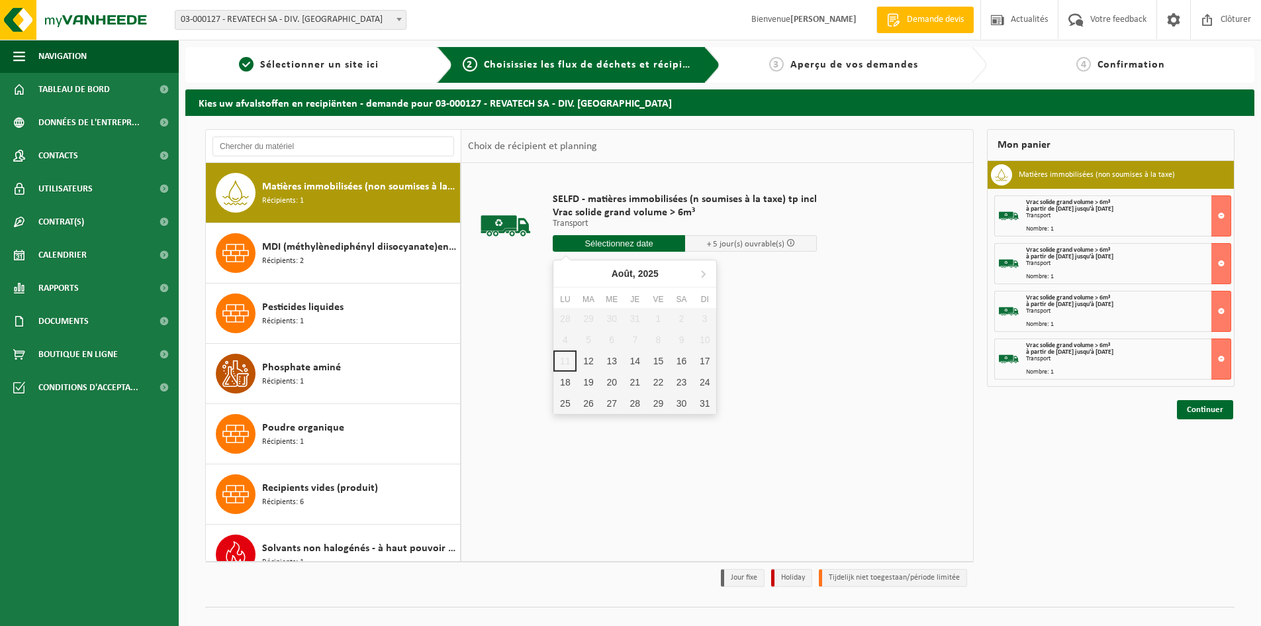
click at [669, 240] on input "text" at bounding box center [619, 243] width 132 height 17
click at [663, 379] on div "22" at bounding box center [658, 381] width 23 height 21
type input "à partir de 2025-08-22"
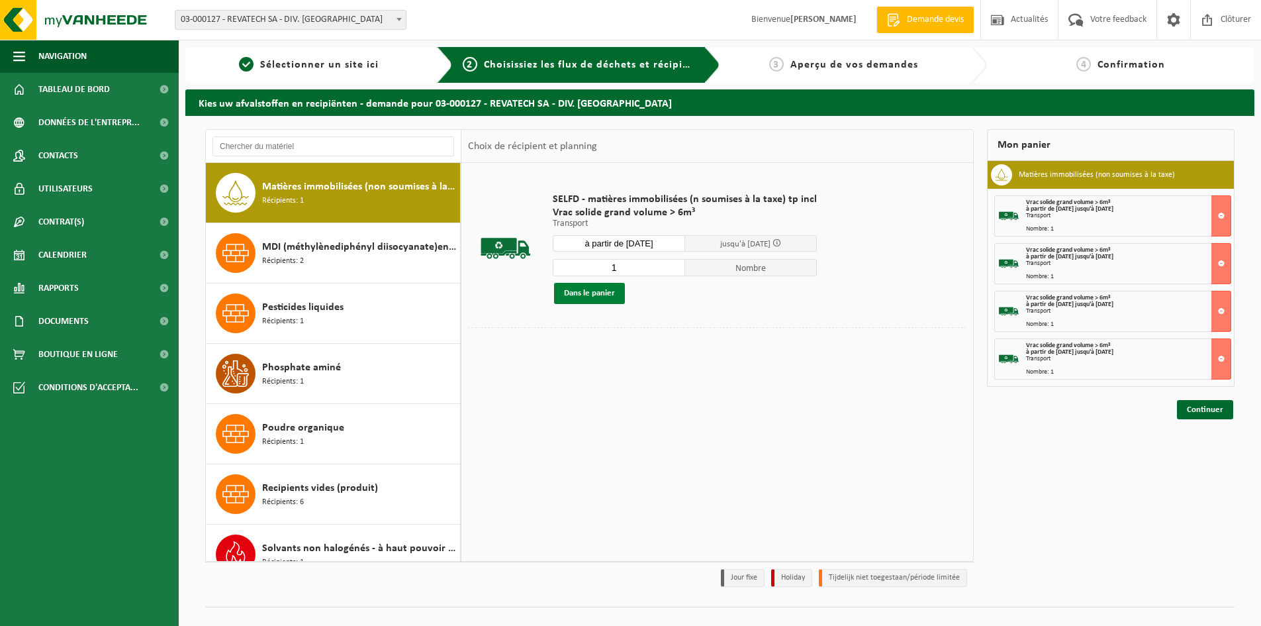
click at [598, 296] on button "Dans le panier" at bounding box center [589, 293] width 71 height 21
click at [1202, 454] on link "Continuer" at bounding box center [1205, 457] width 56 height 19
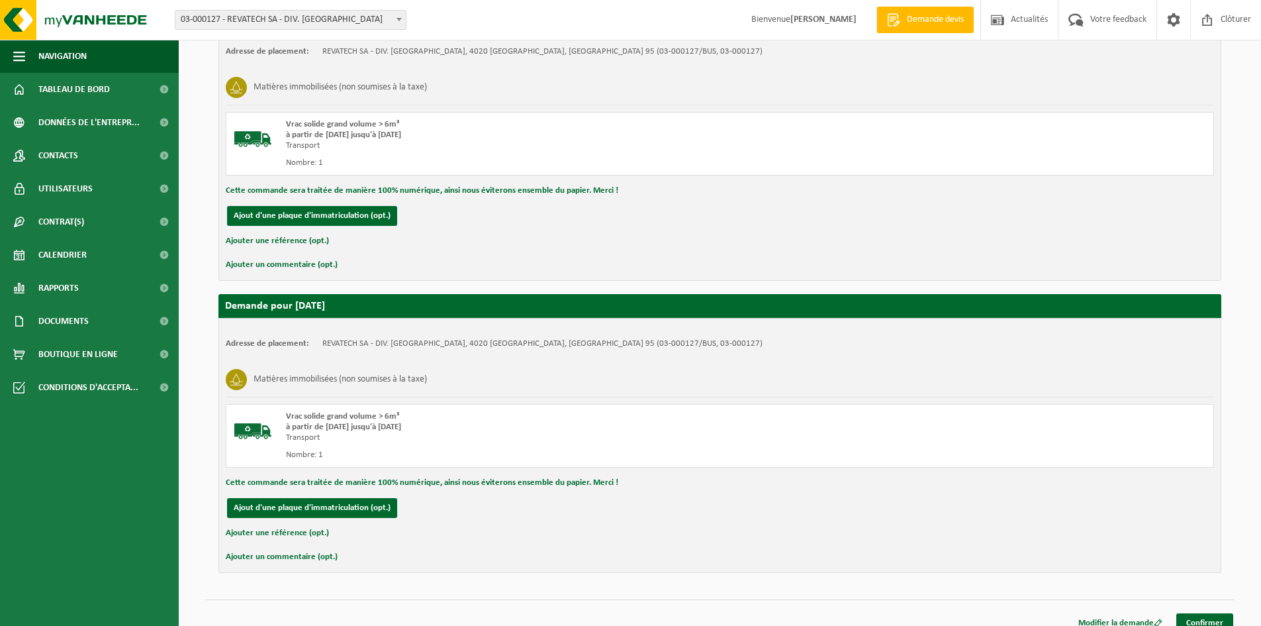
scroll to position [1171, 0]
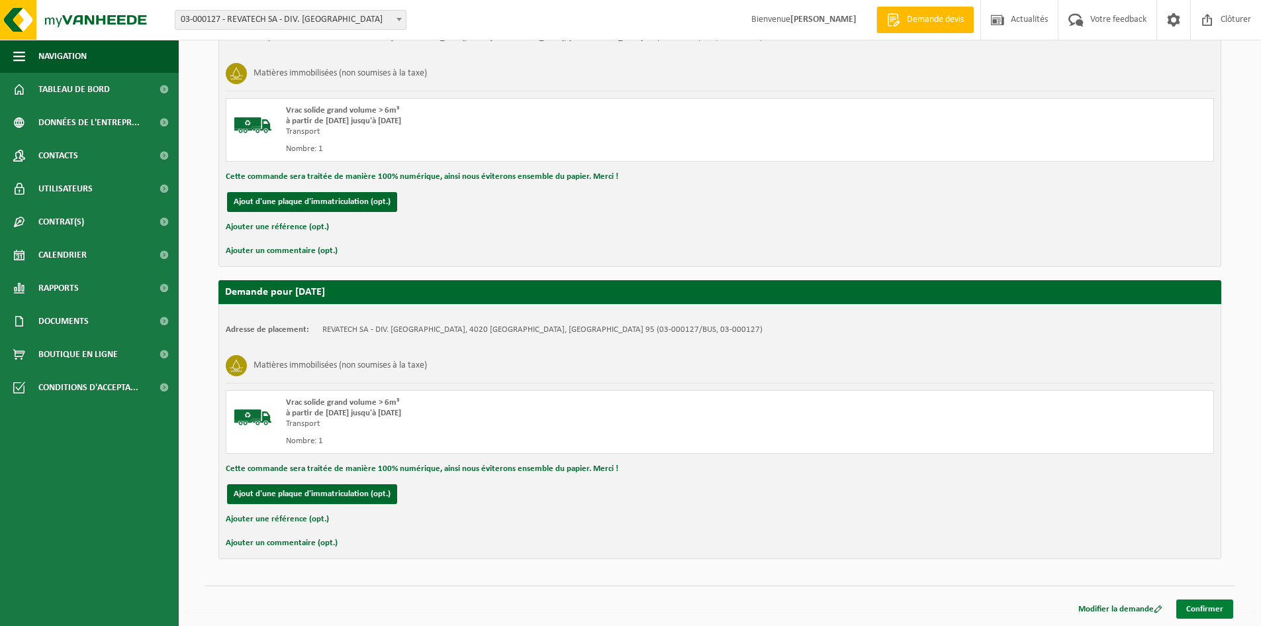
click at [1210, 608] on link "Confirmer" at bounding box center [1204, 608] width 57 height 19
